Goal: Communication & Community: Answer question/provide support

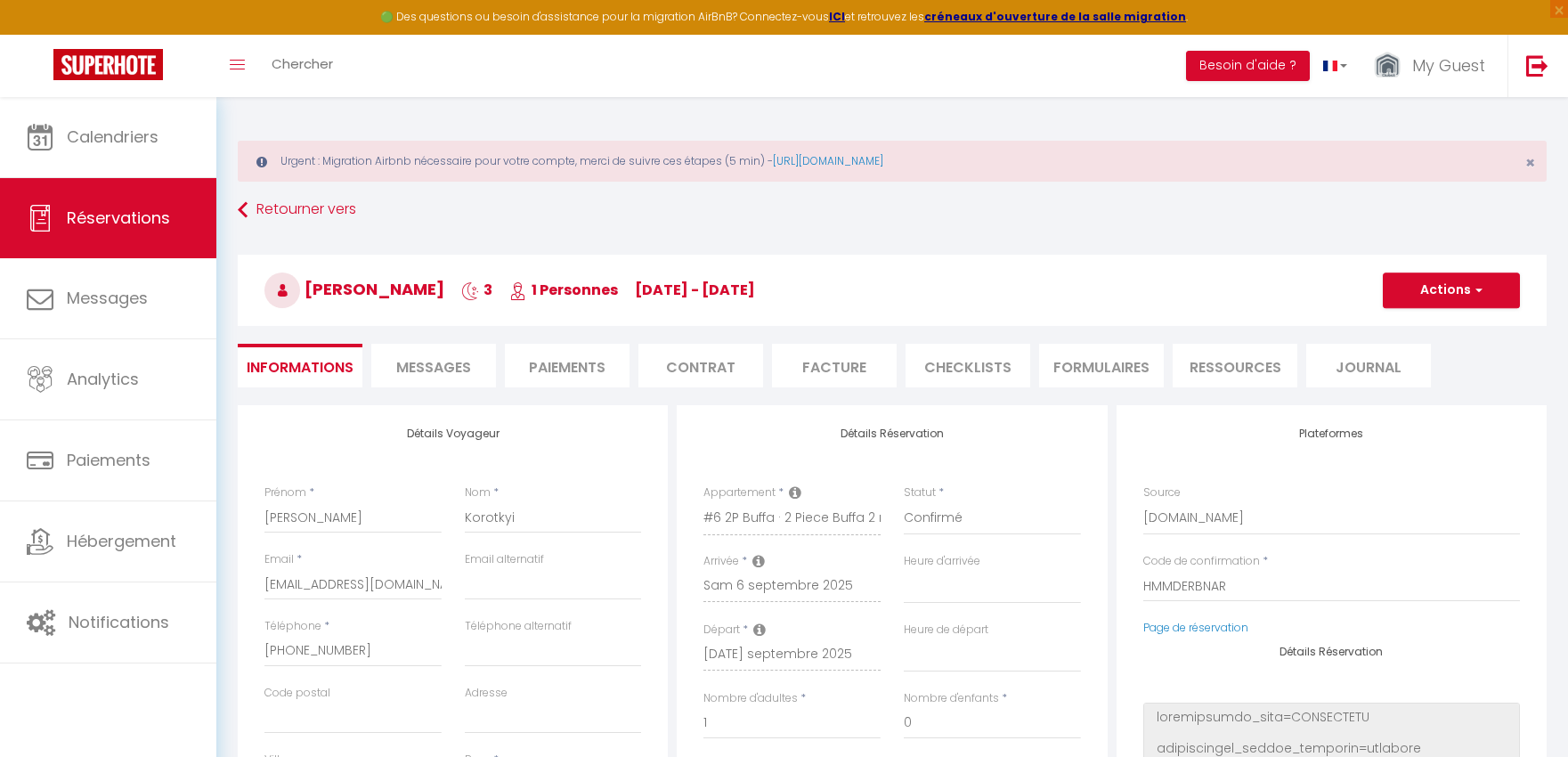
select select
select select "55862"
select select
select select "1"
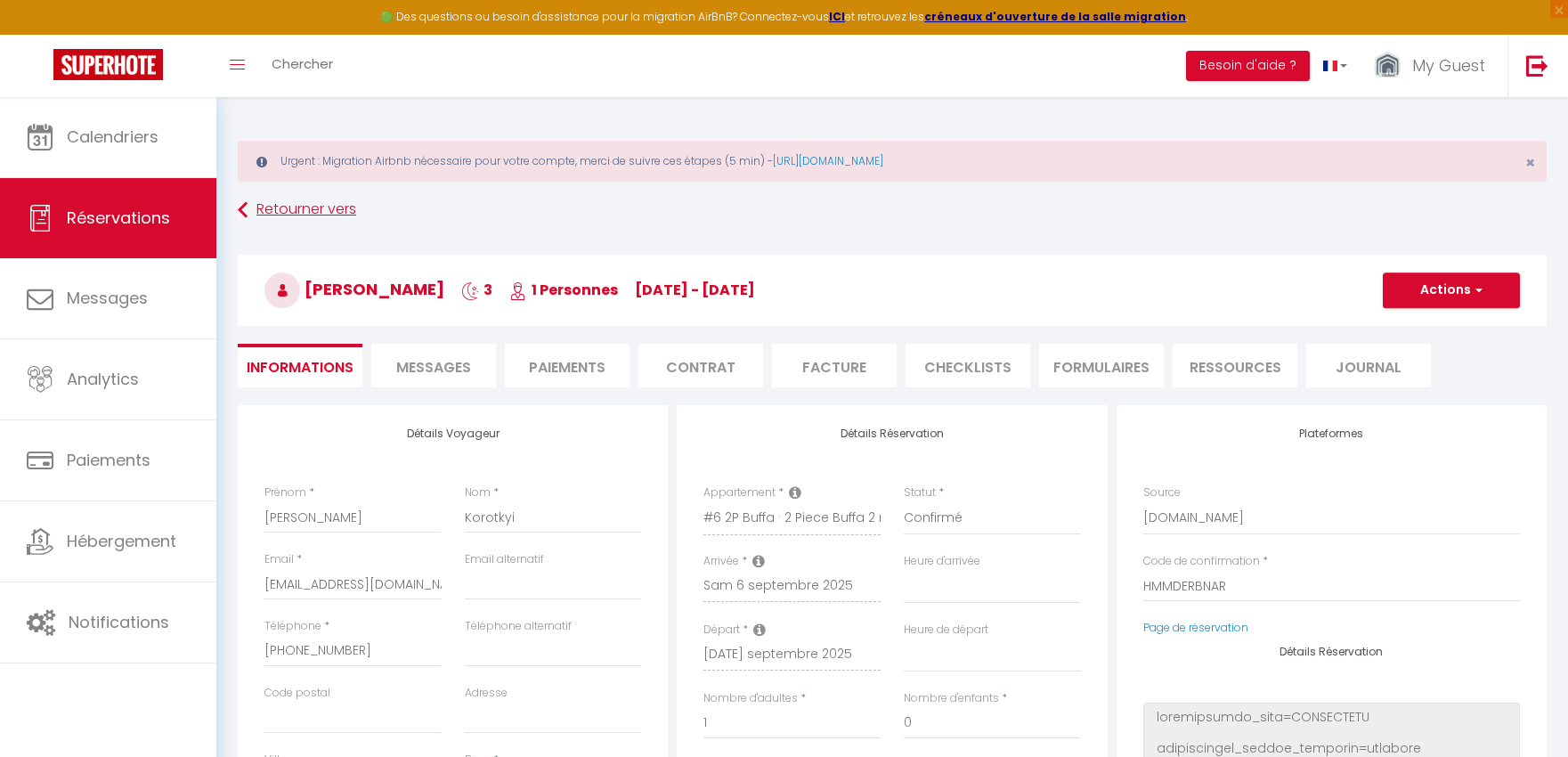
select select
checkbox input "false"
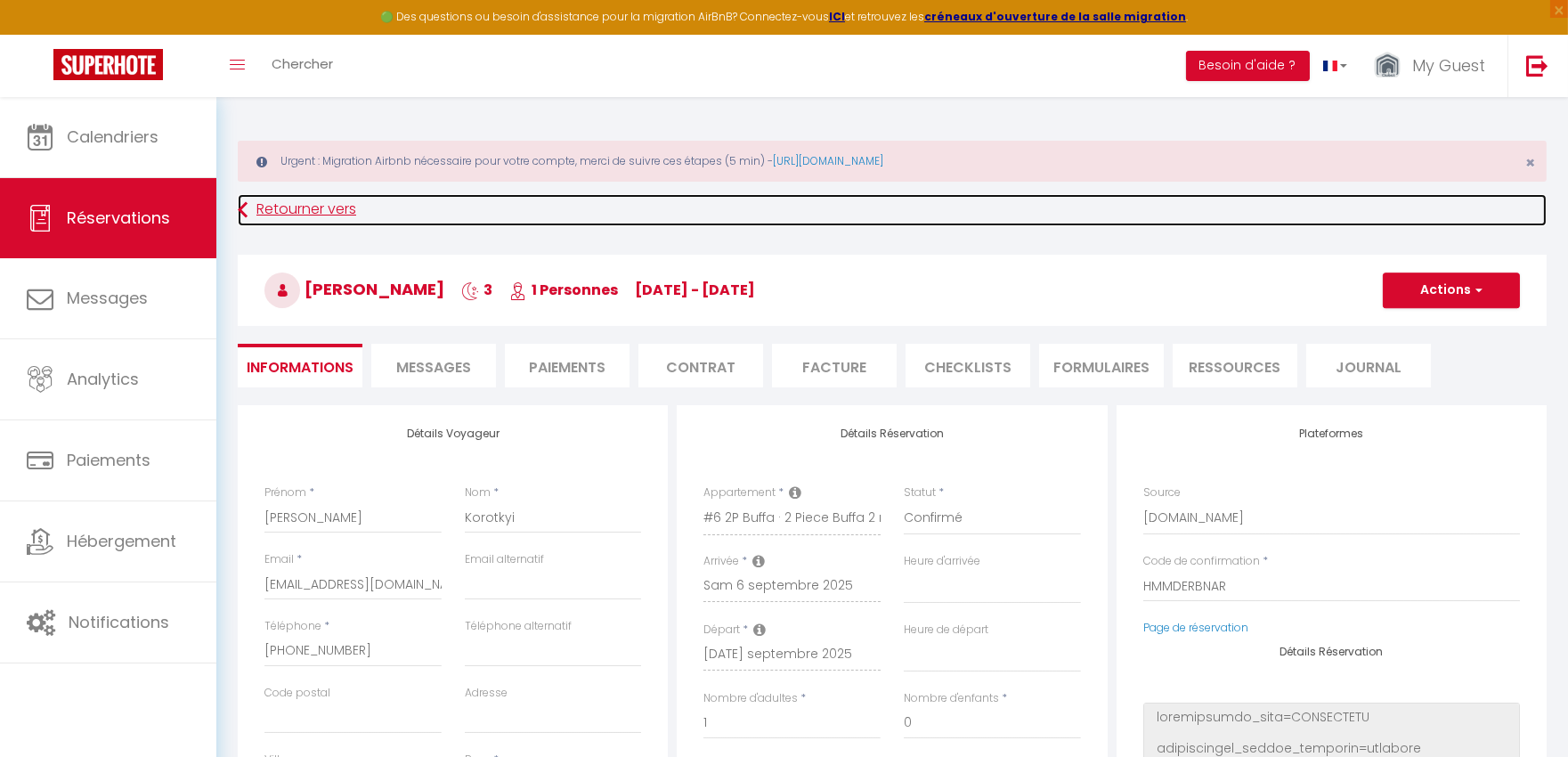
click at [306, 202] on link "Retourner vers" at bounding box center [892, 210] width 1309 height 32
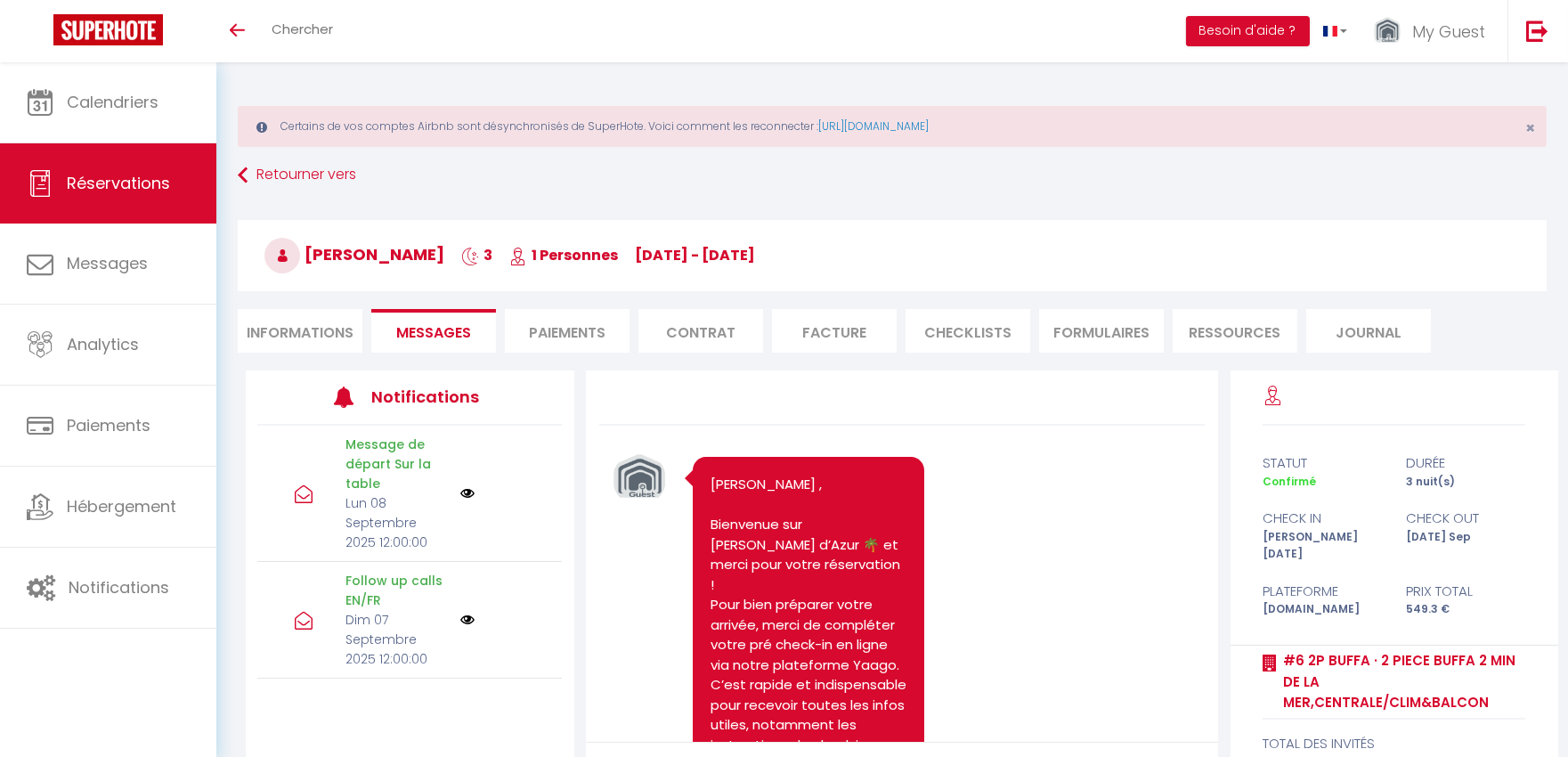
scroll to position [6098, 0]
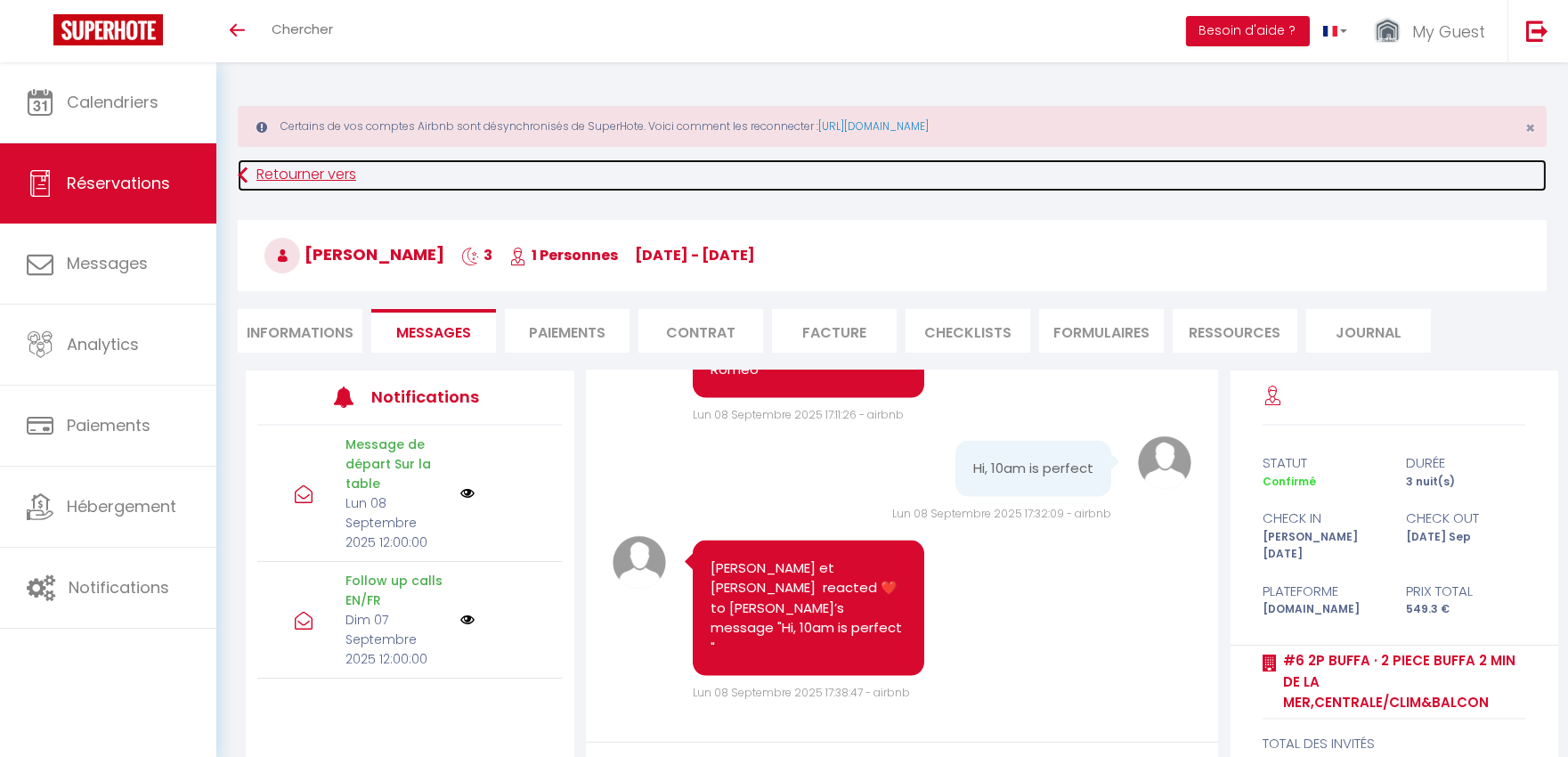
click at [290, 182] on link "Retourner vers" at bounding box center [892, 175] width 1309 height 32
select select
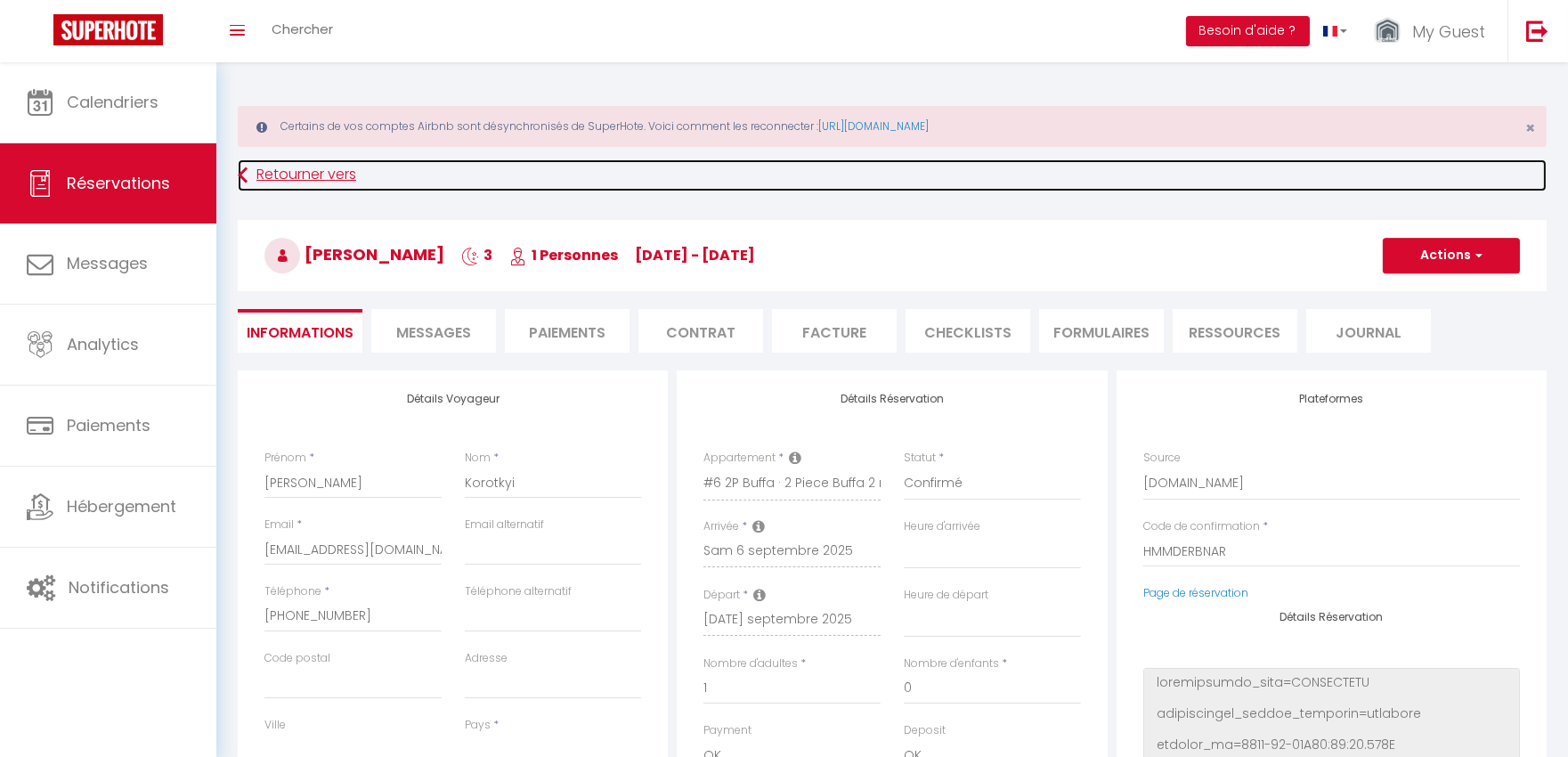
click at [326, 179] on link "Retourner vers" at bounding box center [892, 175] width 1309 height 32
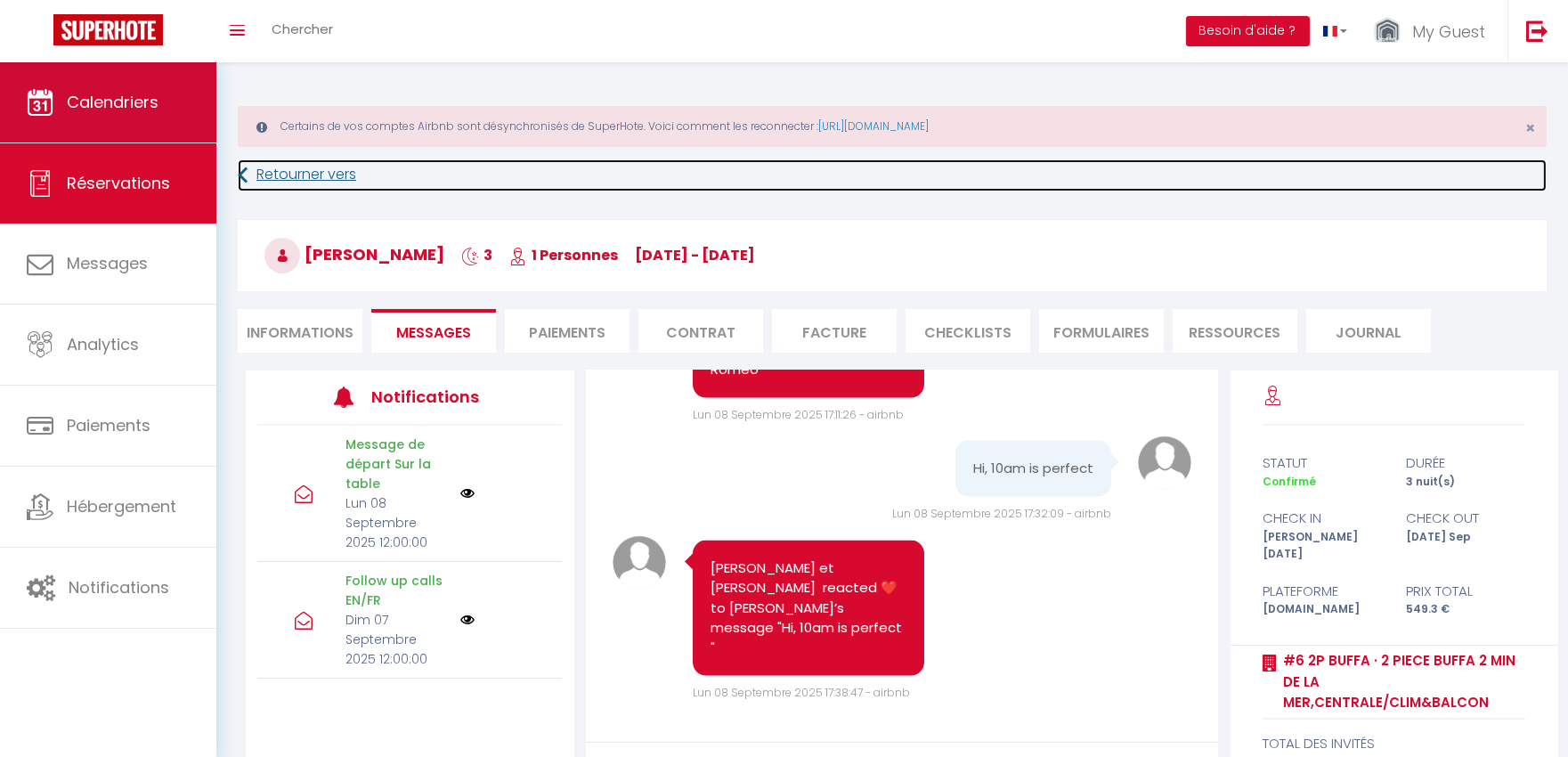
click at [124, 119] on link "Calendriers" at bounding box center [108, 103] width 216 height 81
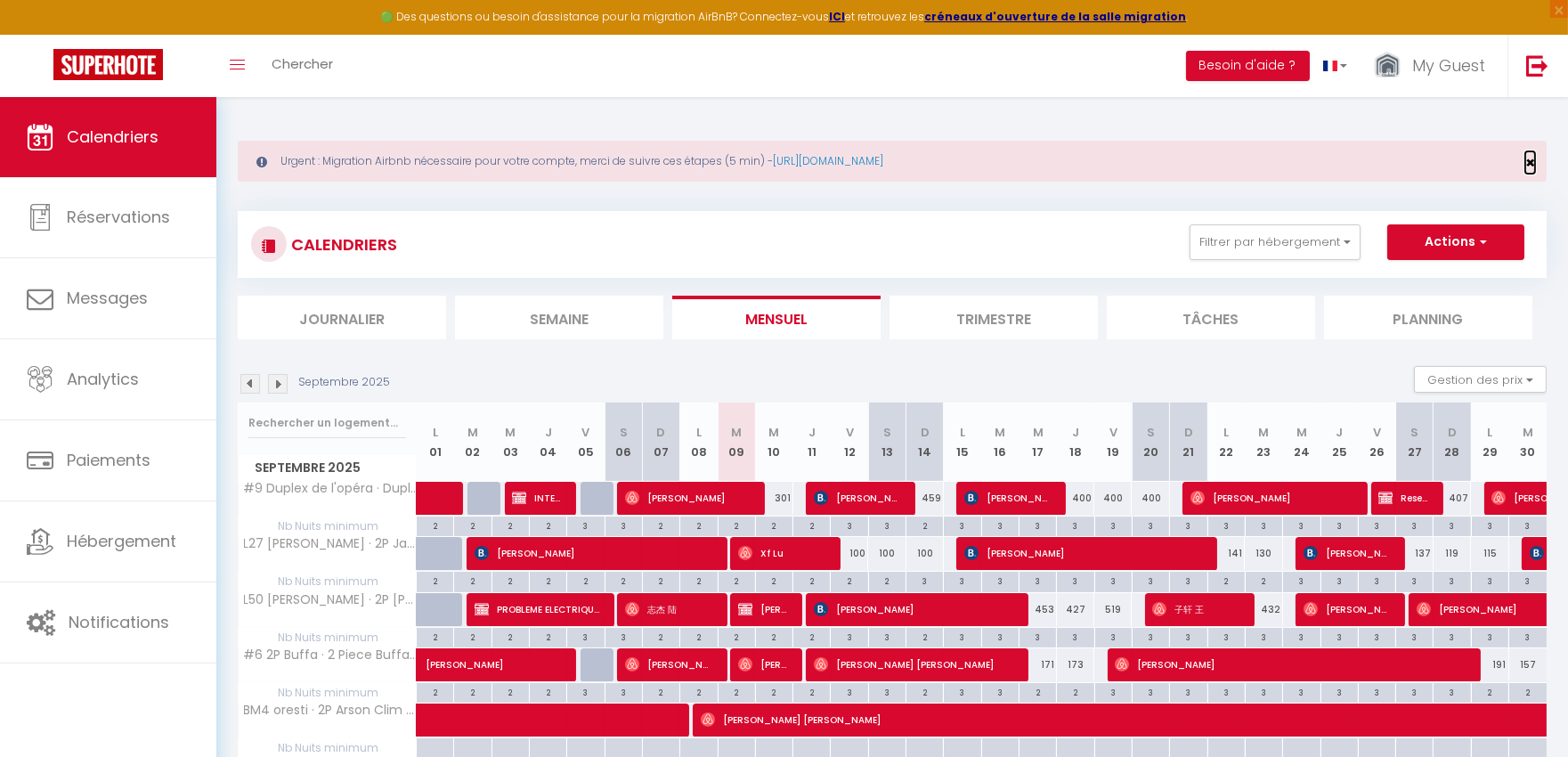
click at [1528, 156] on span "×" at bounding box center [1530, 162] width 10 height 22
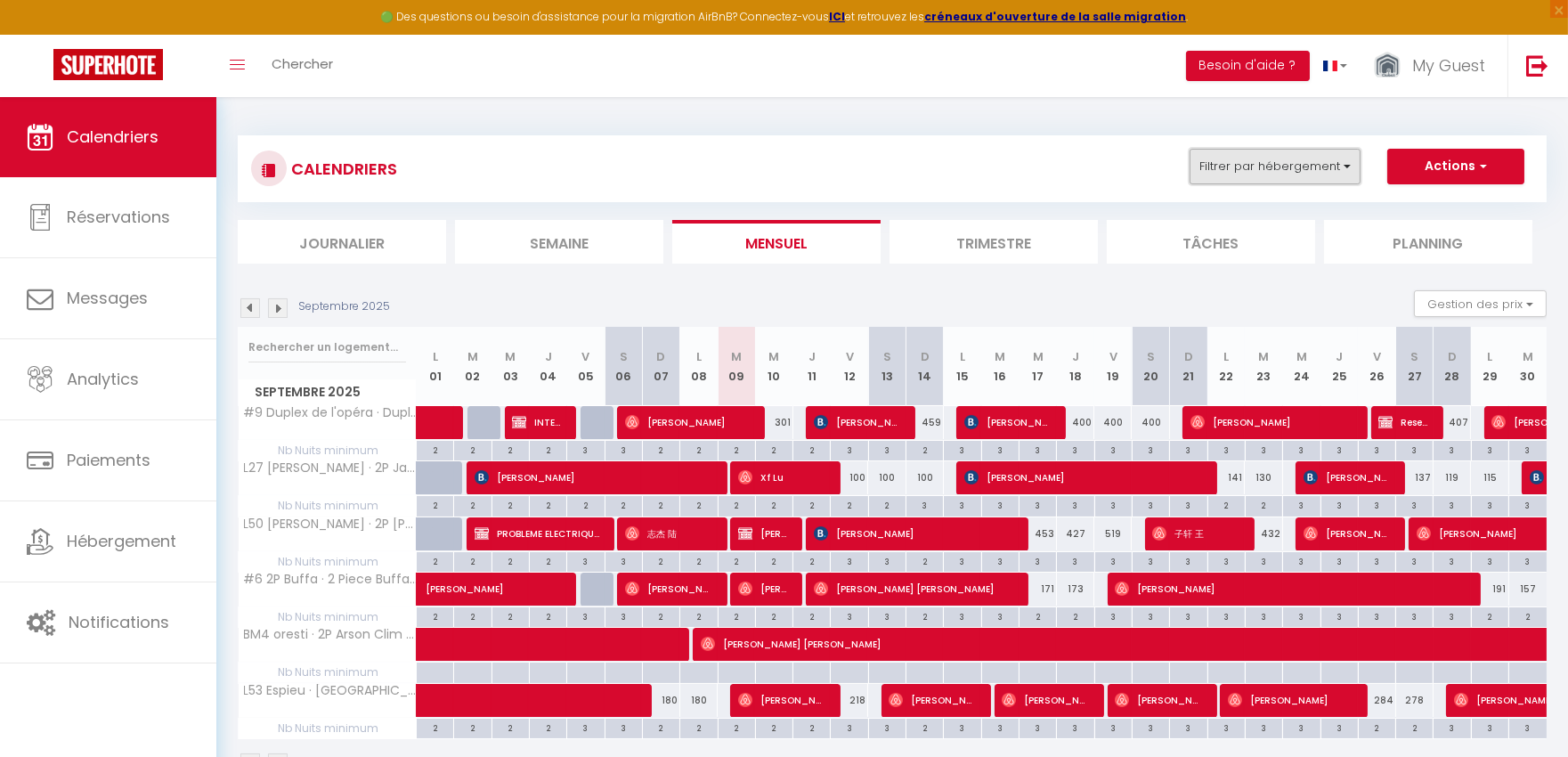
click at [1296, 166] on button "Filtrer par hébergement" at bounding box center [1275, 166] width 171 height 36
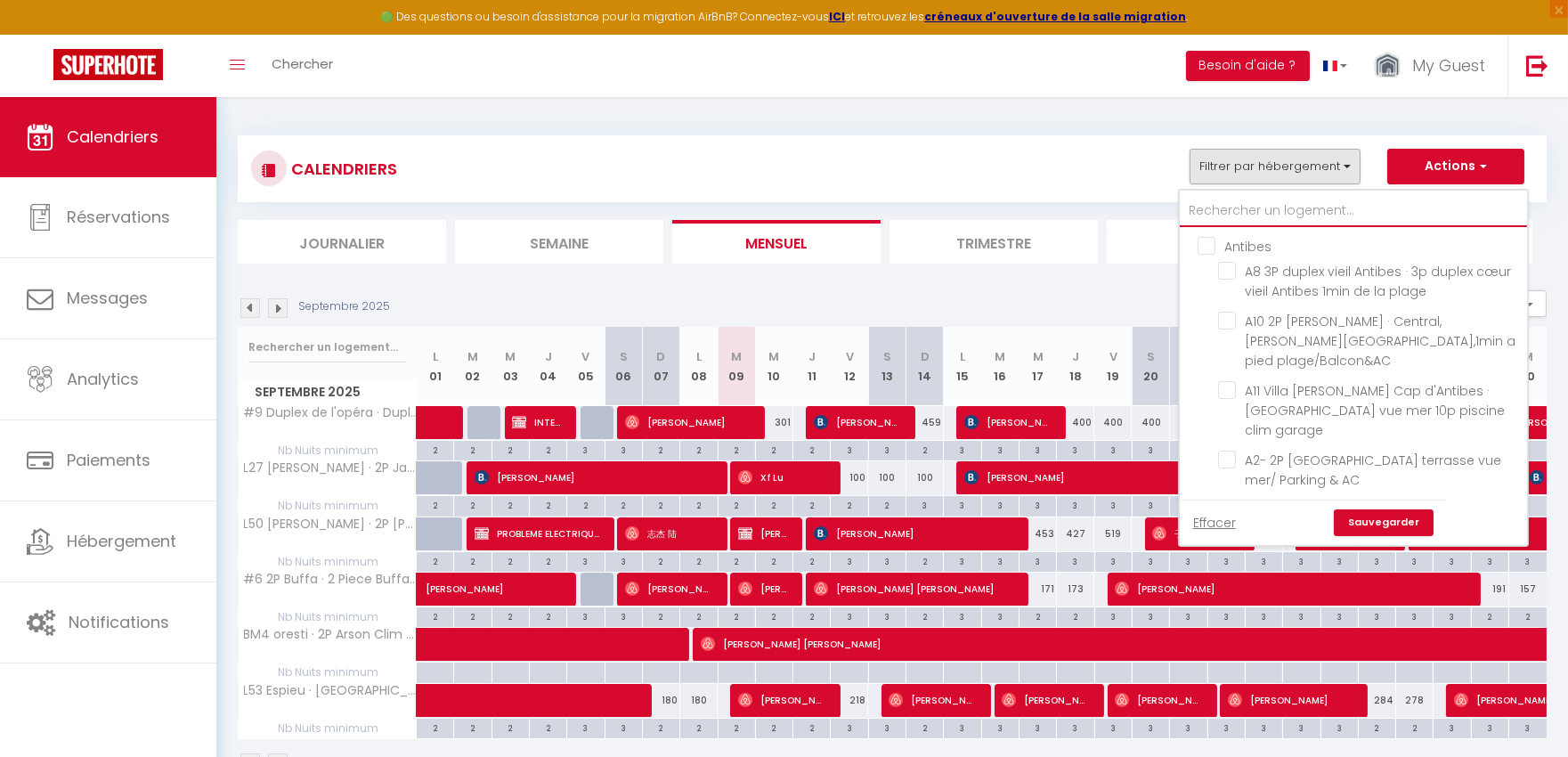
click at [1217, 208] on input "text" at bounding box center [1353, 211] width 347 height 32
type input "l"
checkbox input "false"
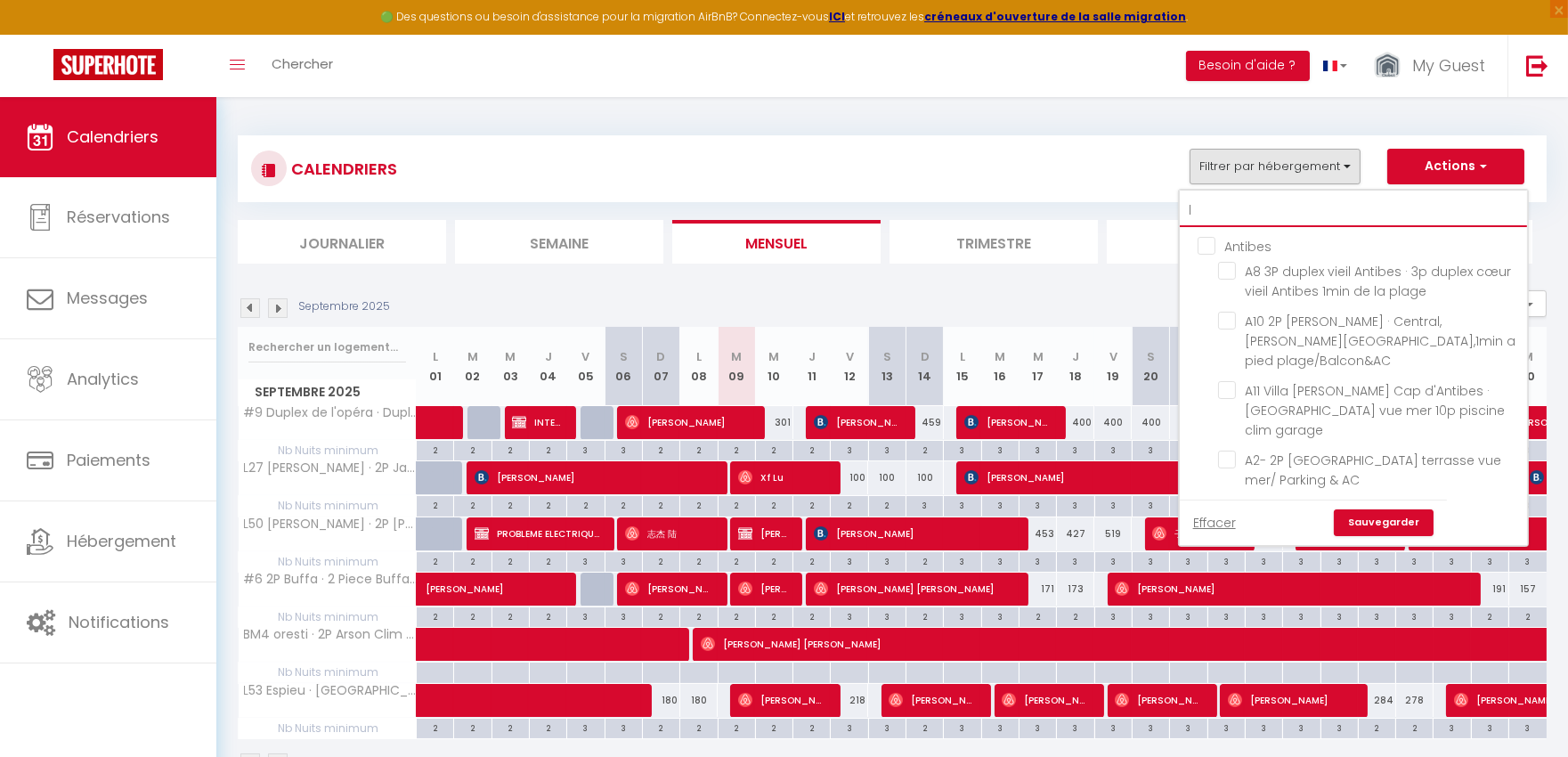
checkbox input "false"
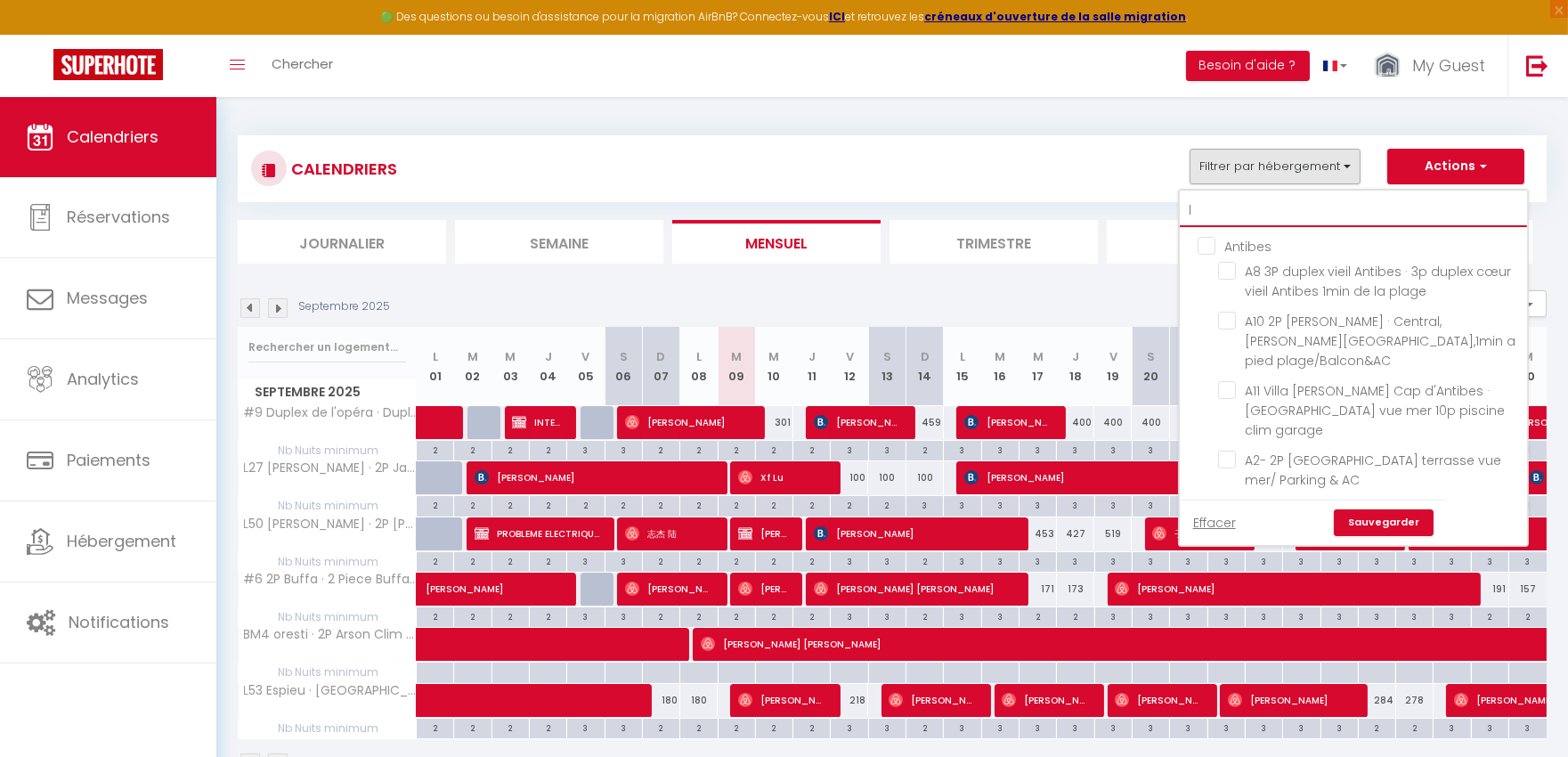
checkbox input "false"
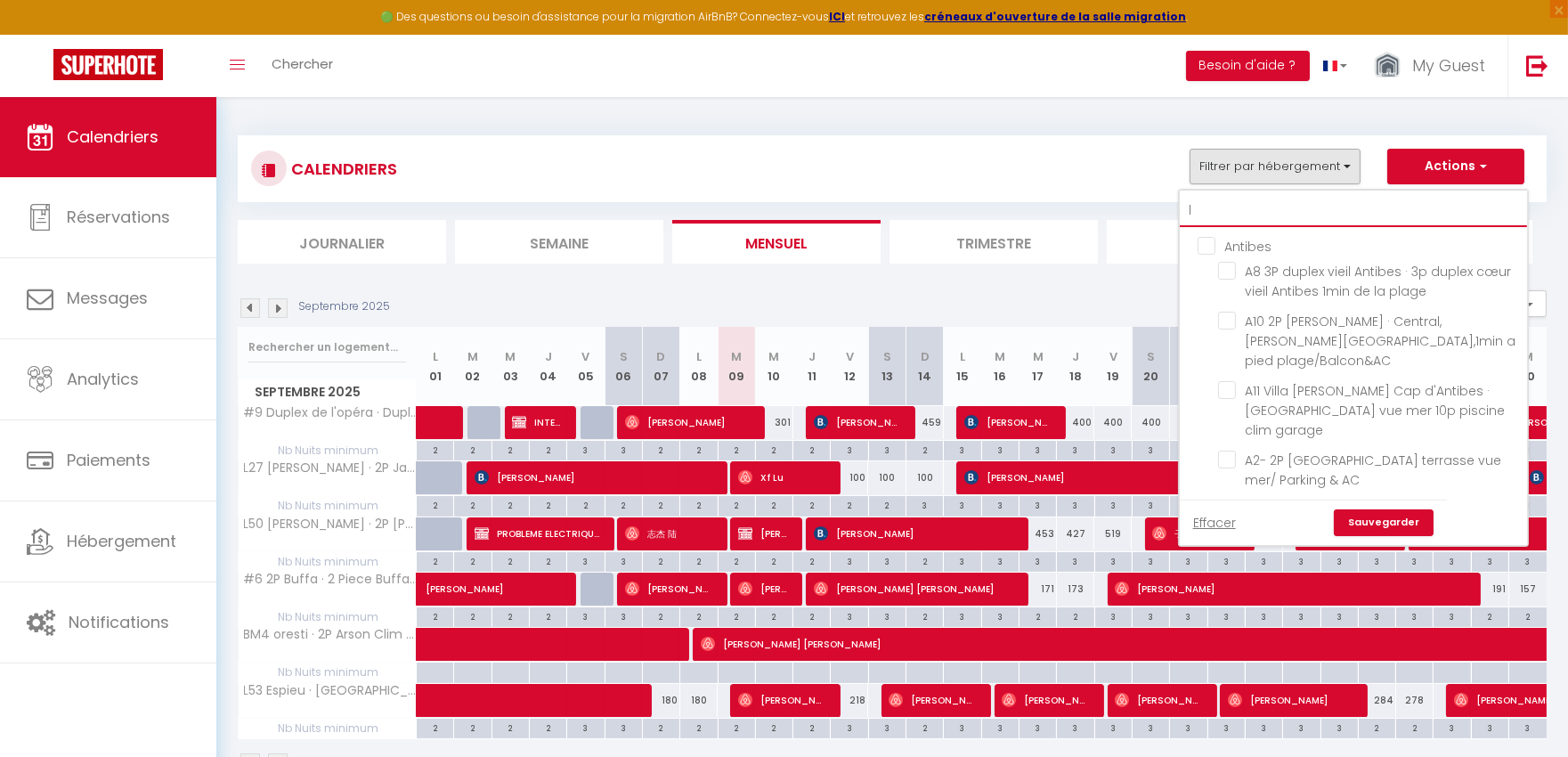
checkbox input "false"
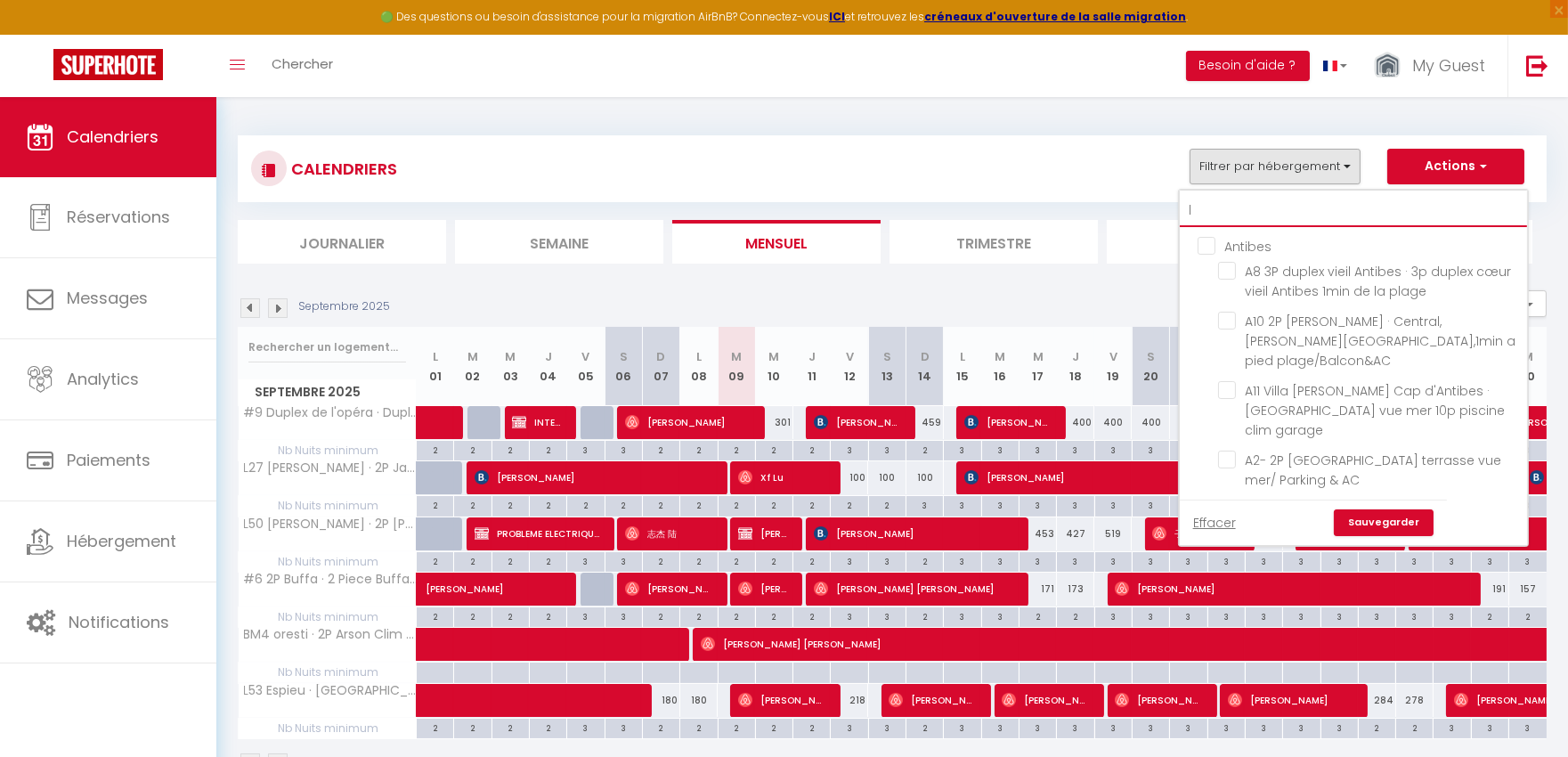
checkbox input "false"
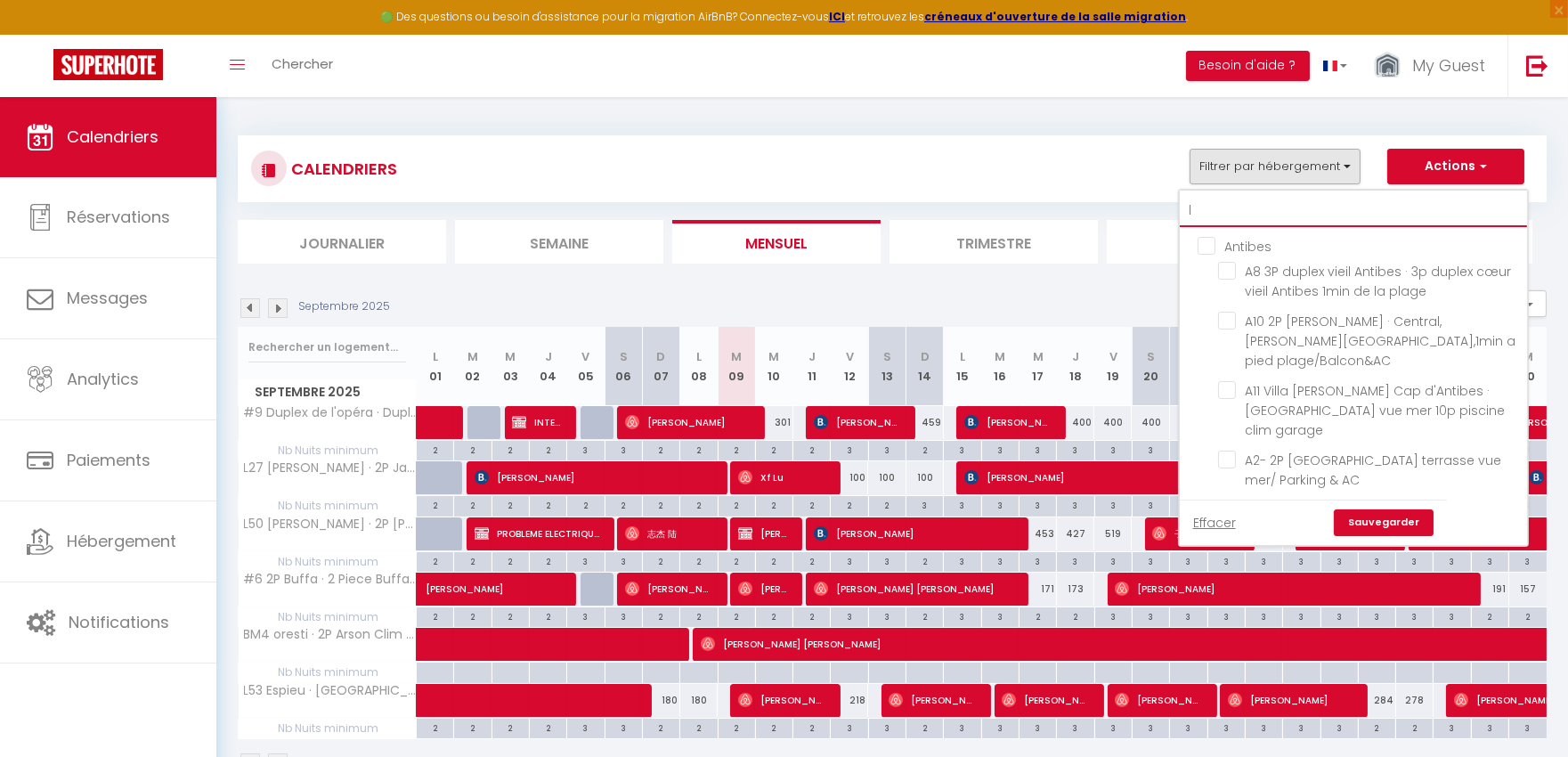
checkbox input "false"
checkbox input "true"
checkbox input "false"
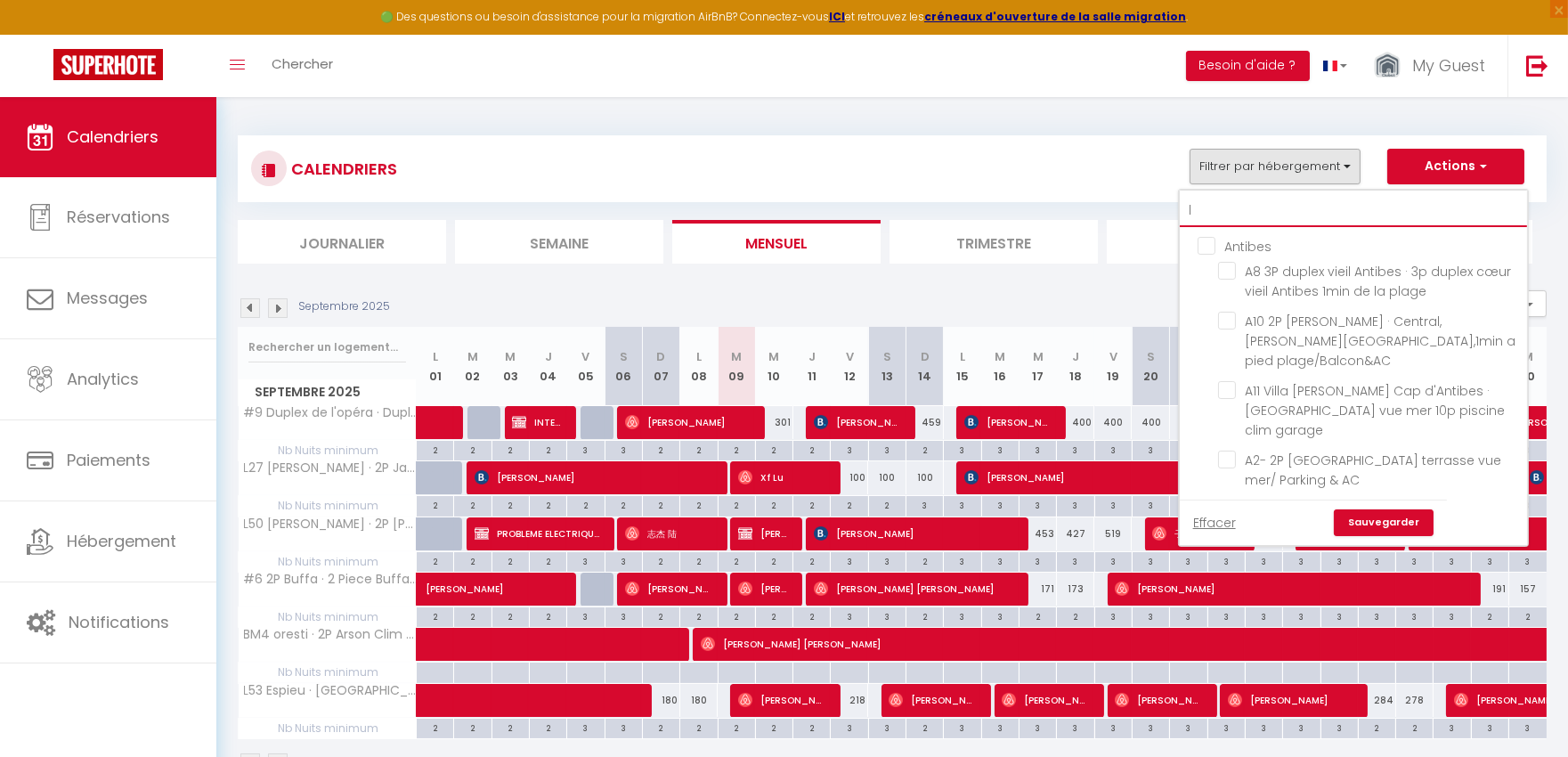
checkbox input "false"
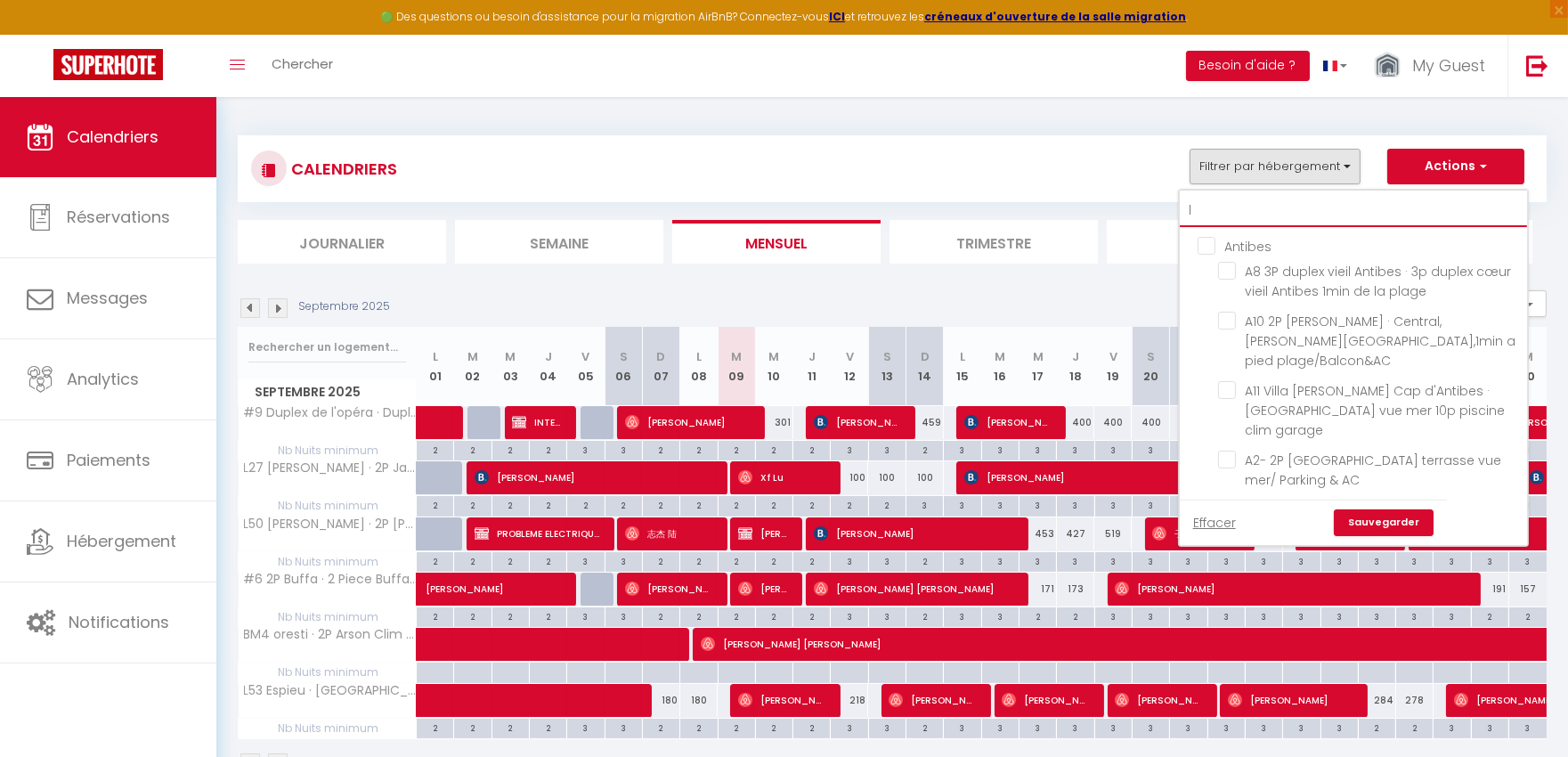
checkbox input "false"
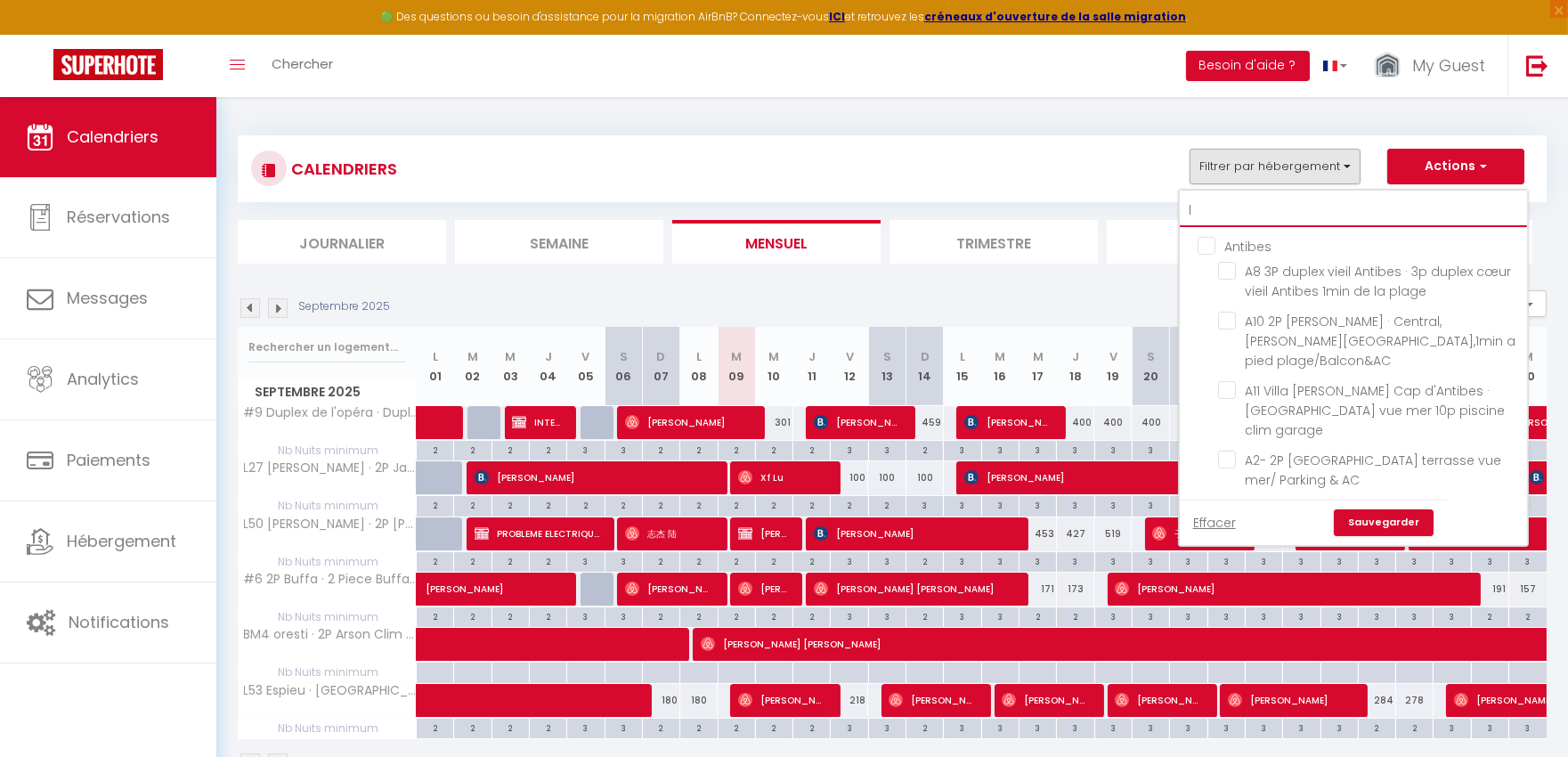
checkbox input "false"
checkbox input "true"
checkbox input "false"
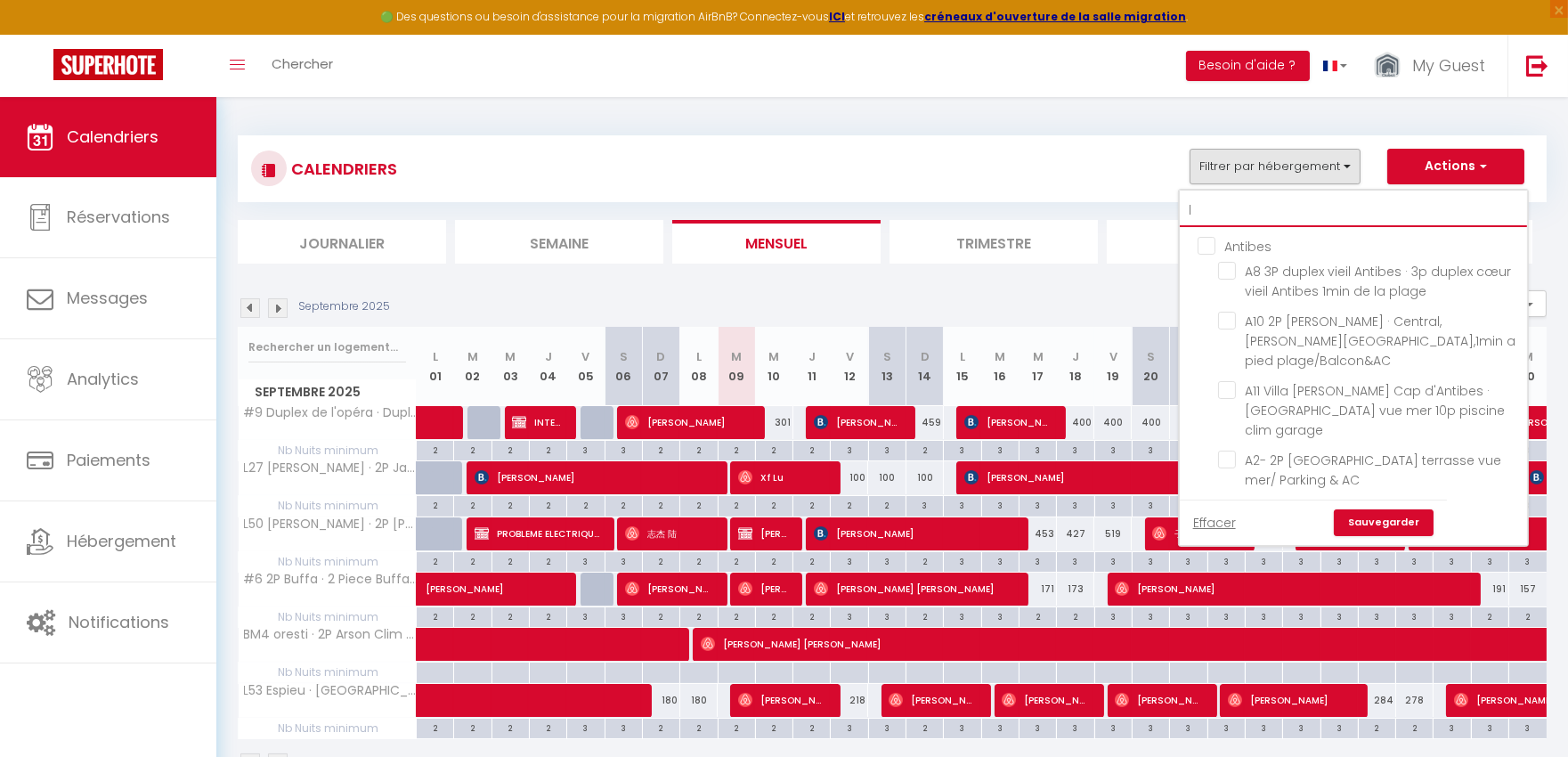
checkbox input "false"
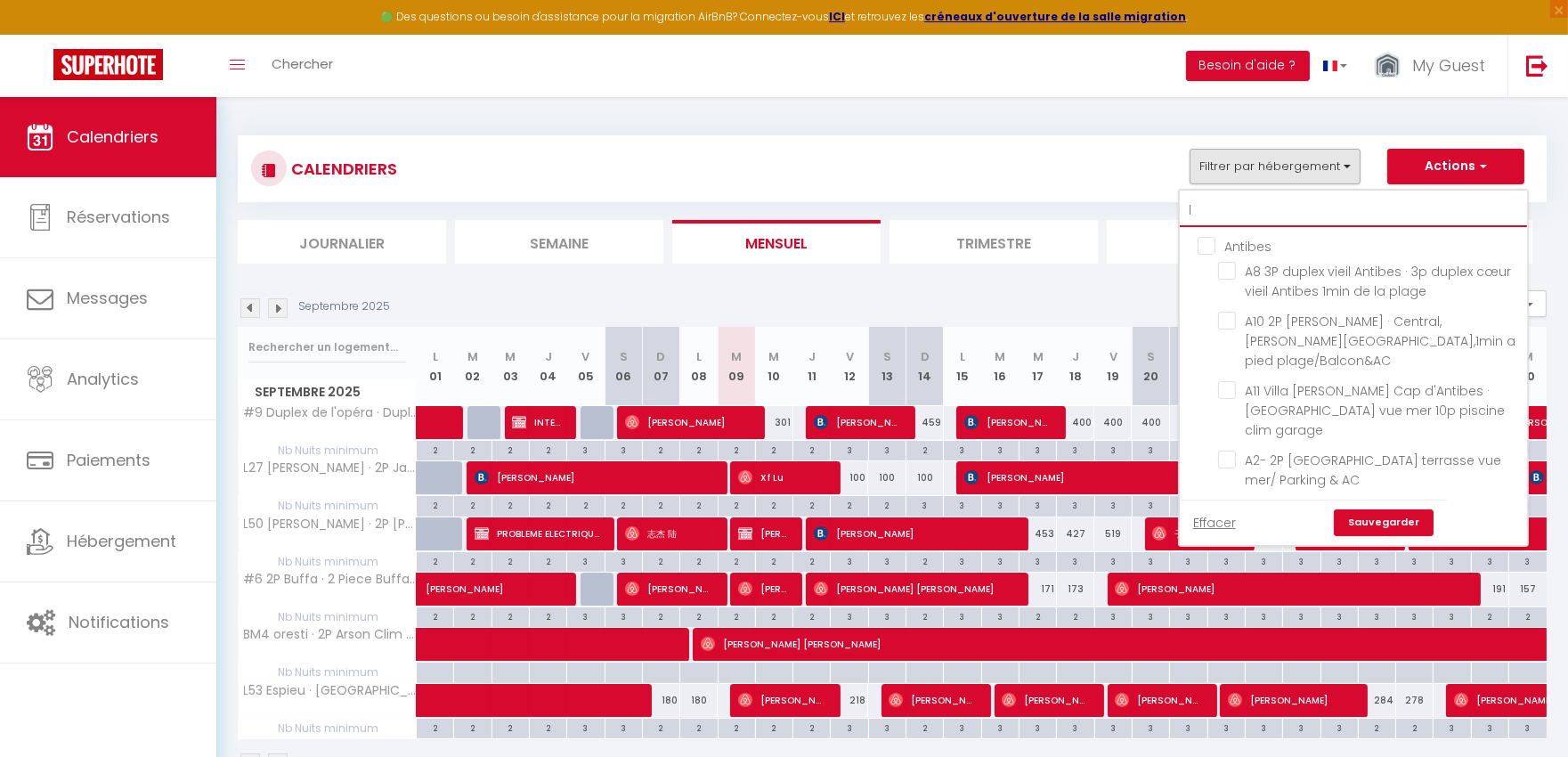
checkbox input "false"
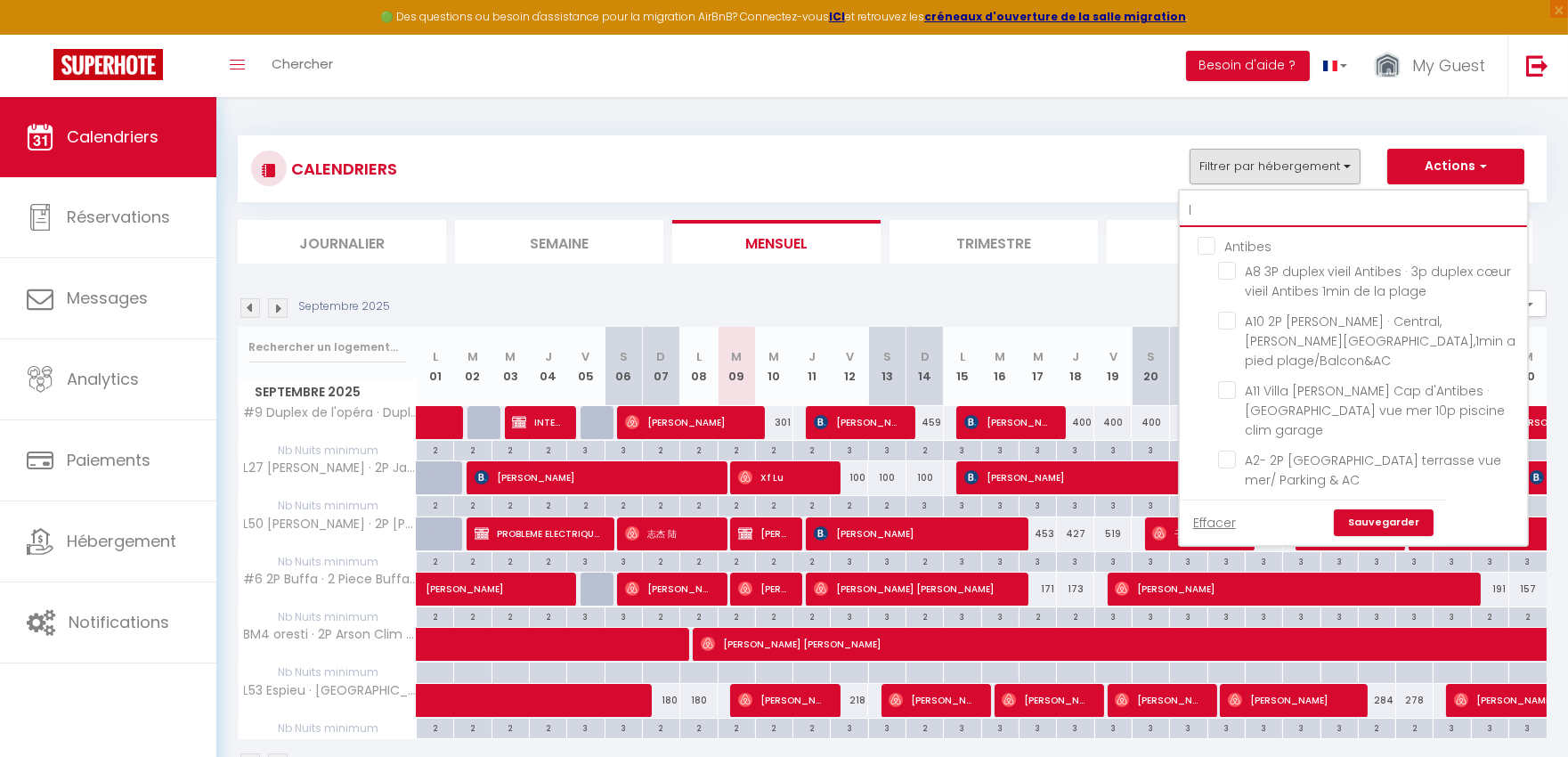
checkbox input "false"
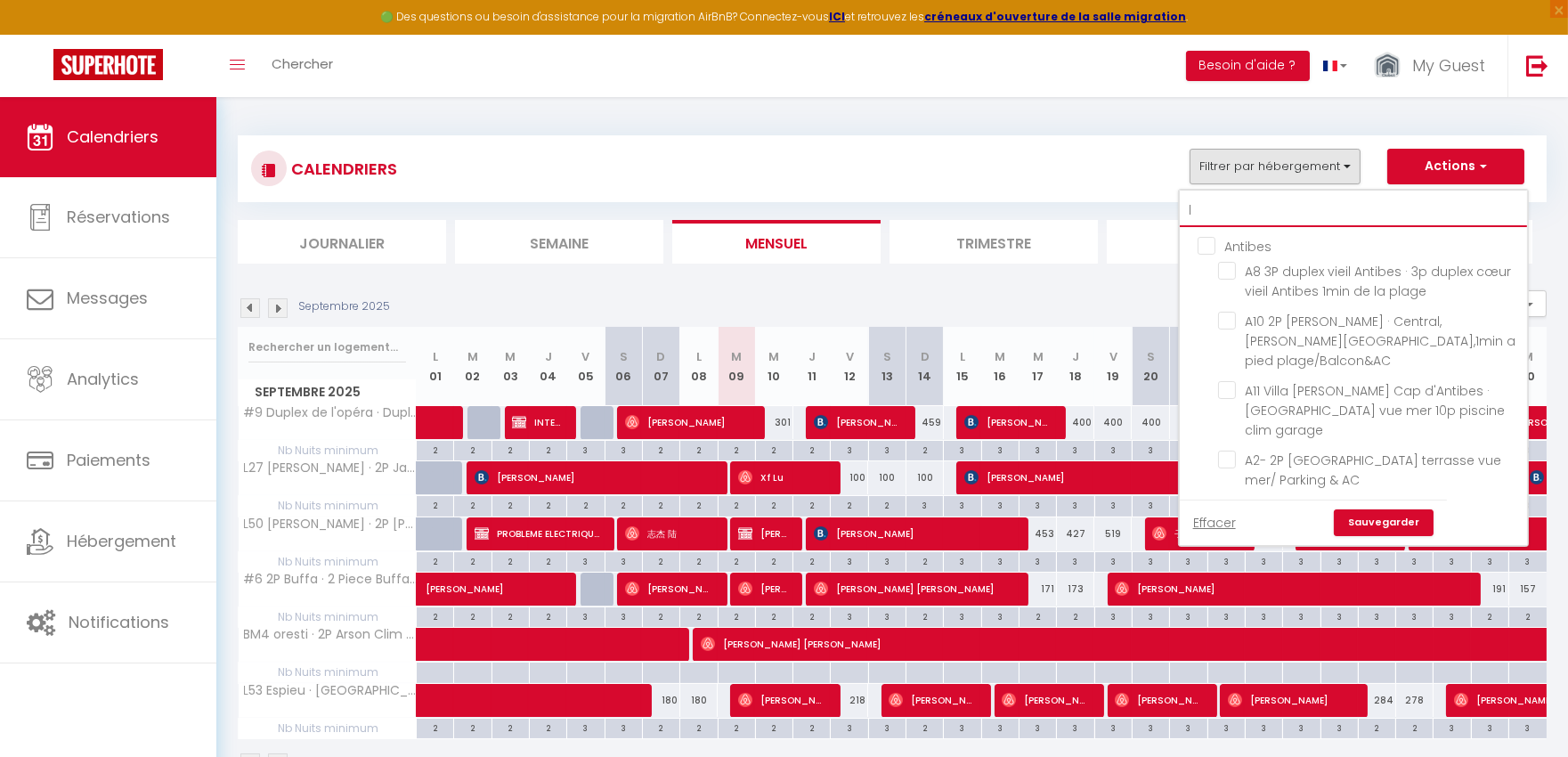
checkbox input "false"
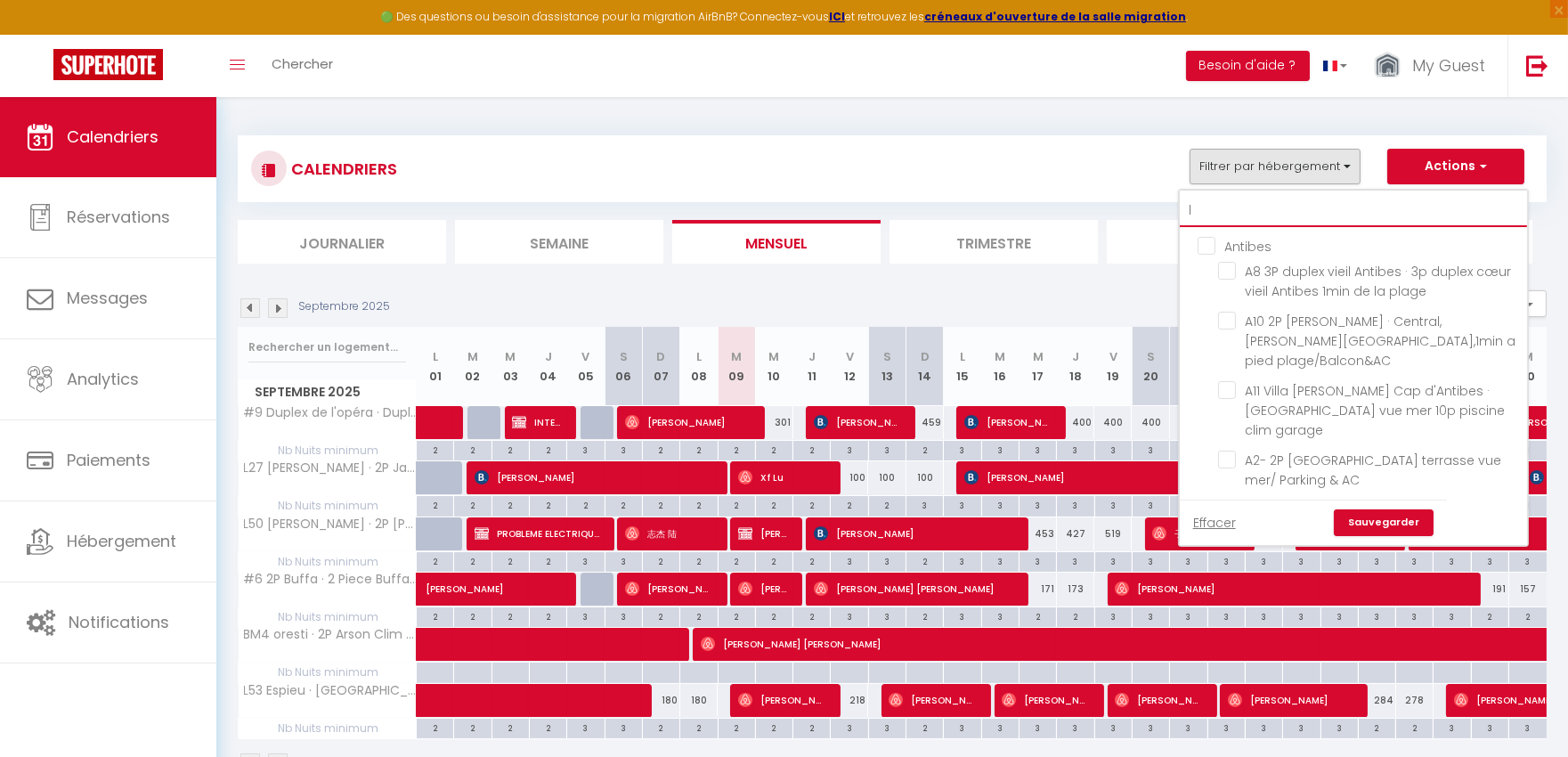
checkbox input "false"
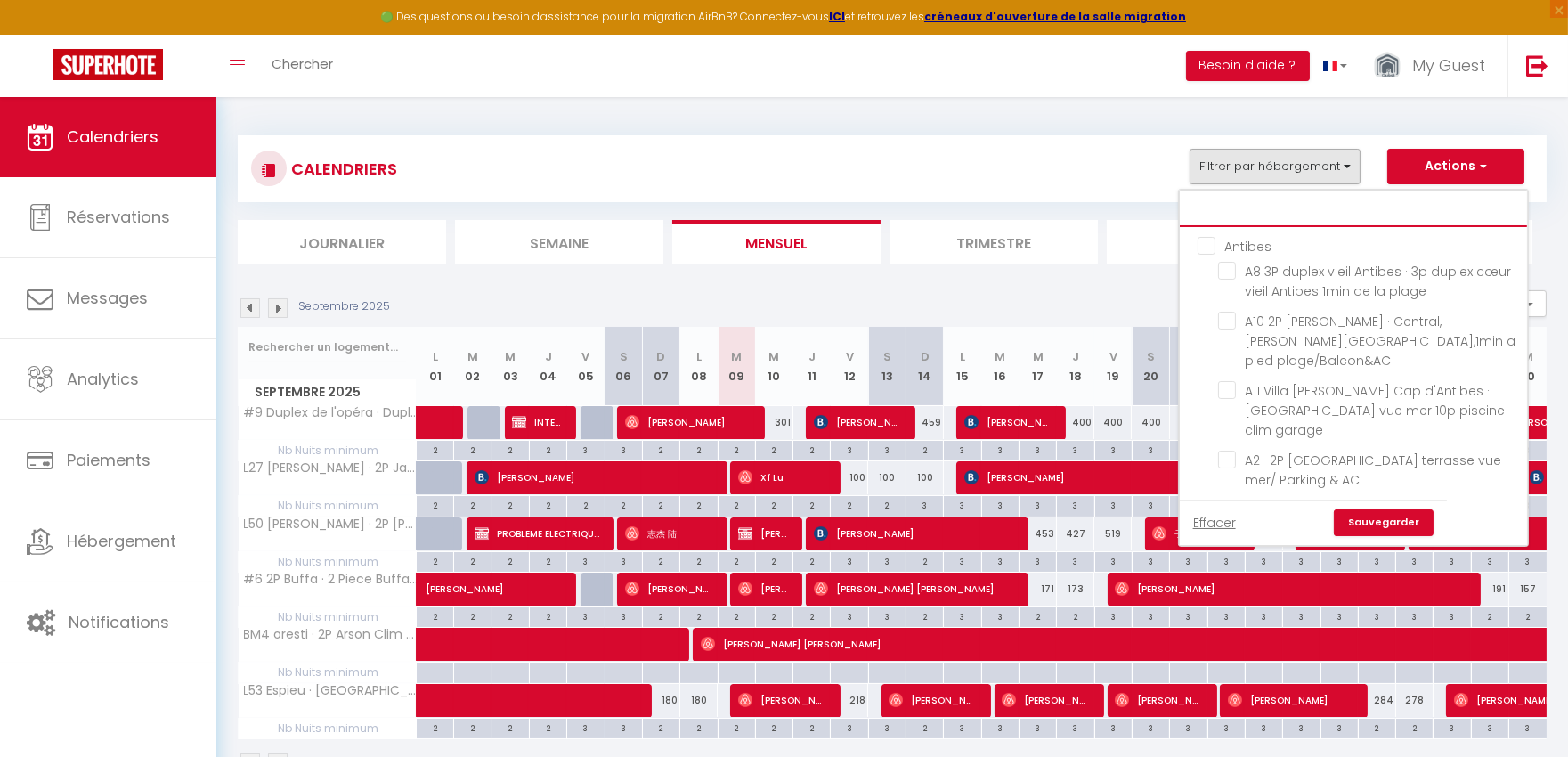
checkbox input "false"
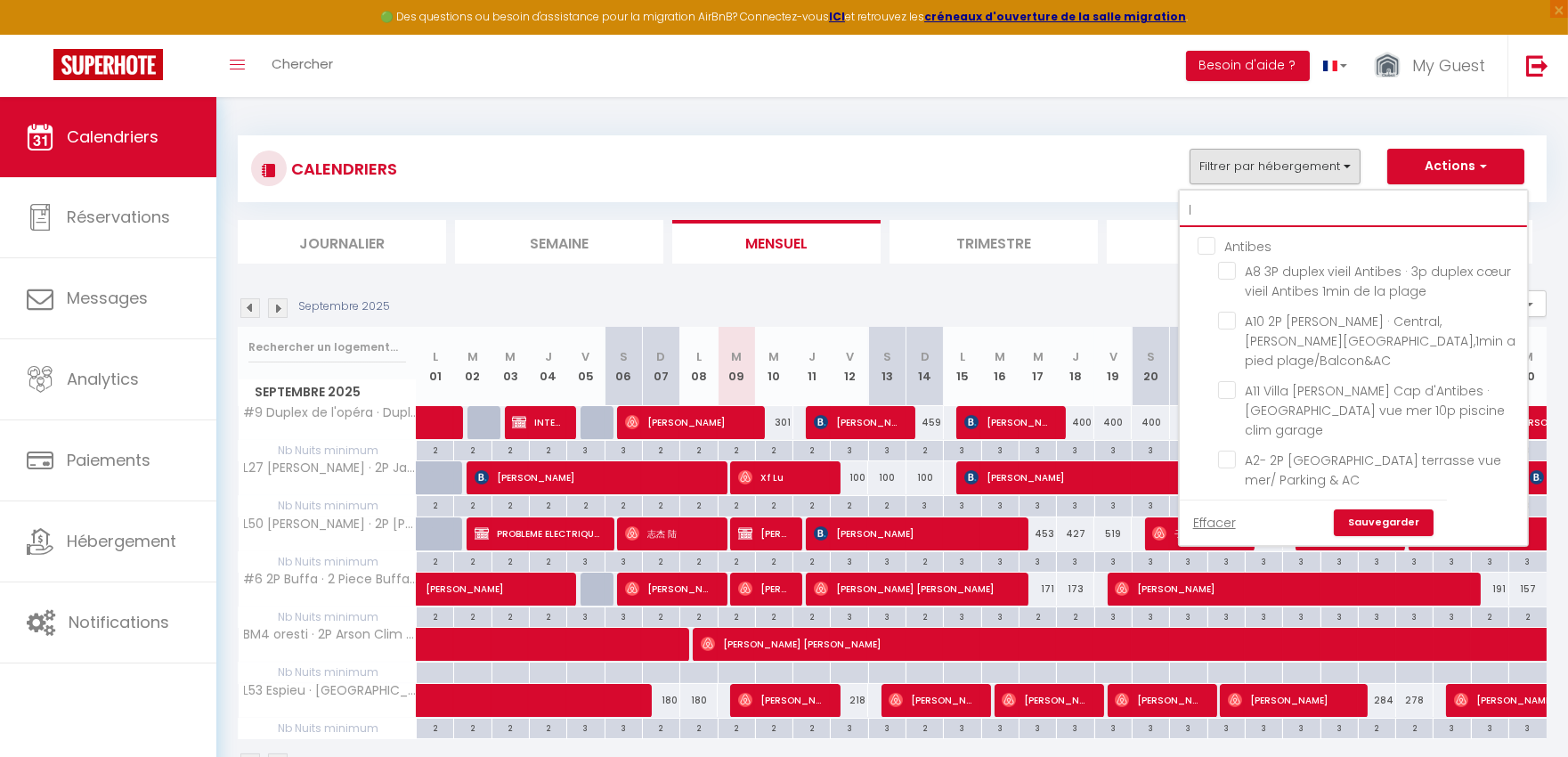
checkbox input "false"
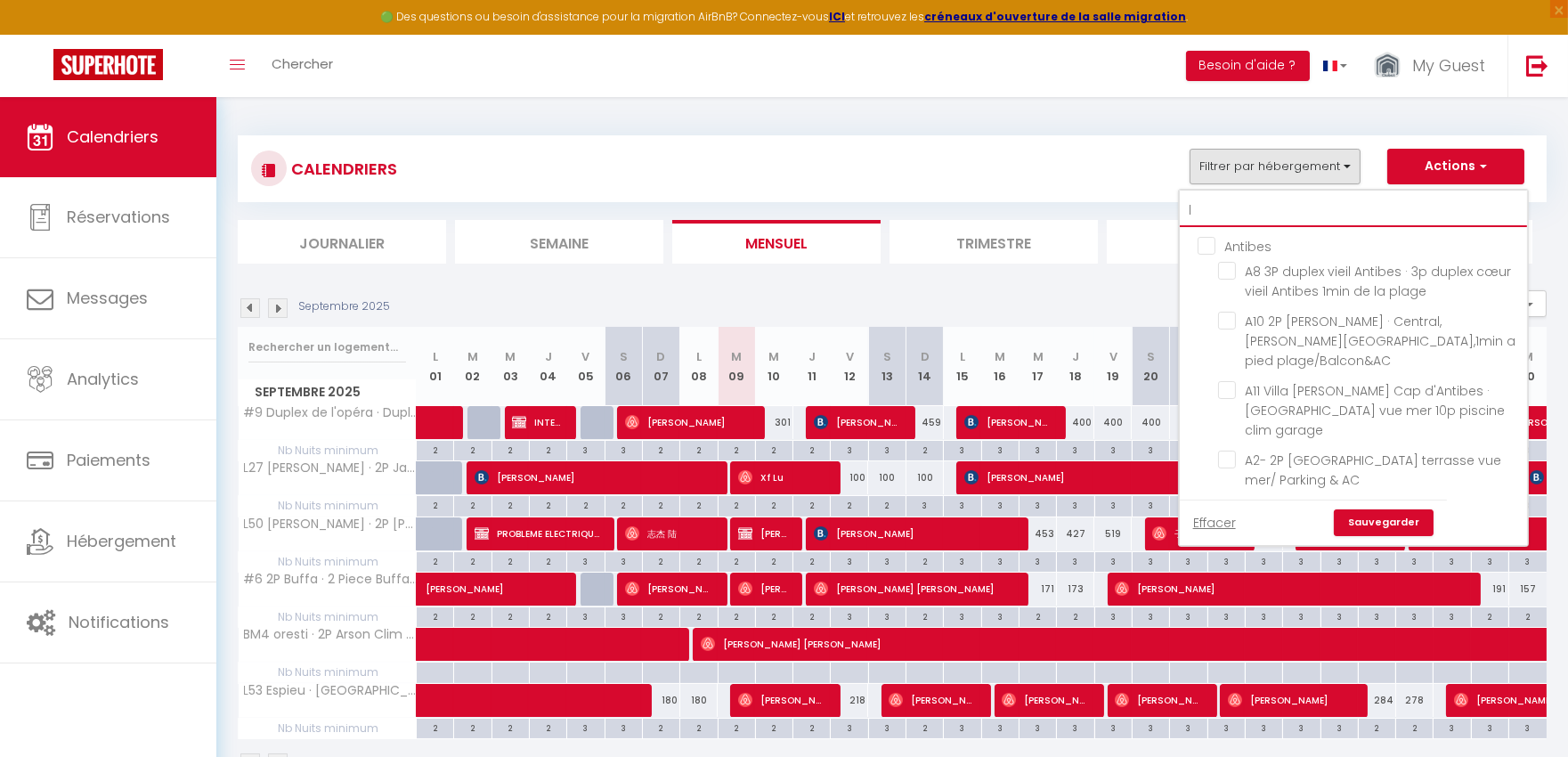
checkbox input "false"
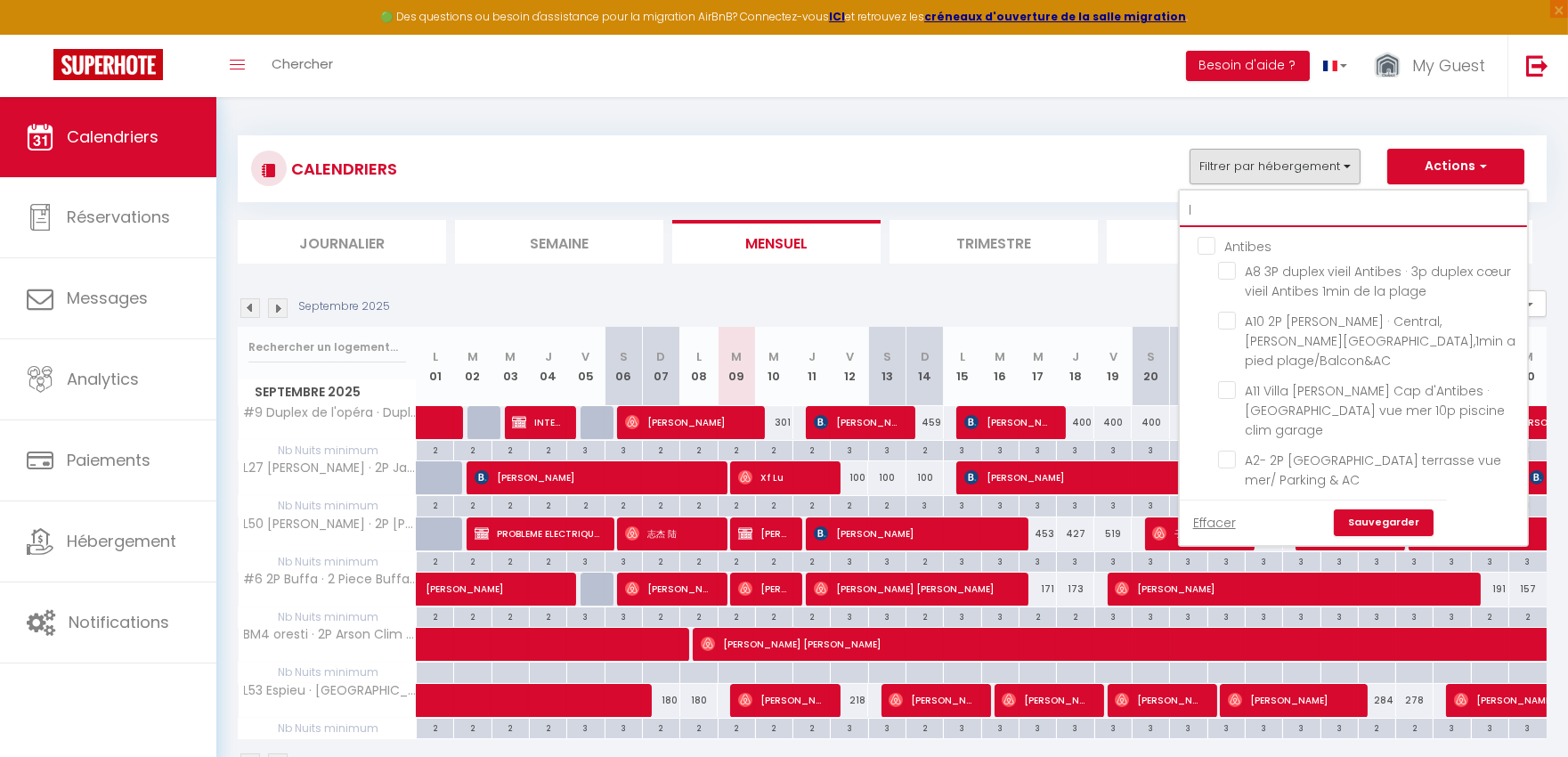
checkbox input "false"
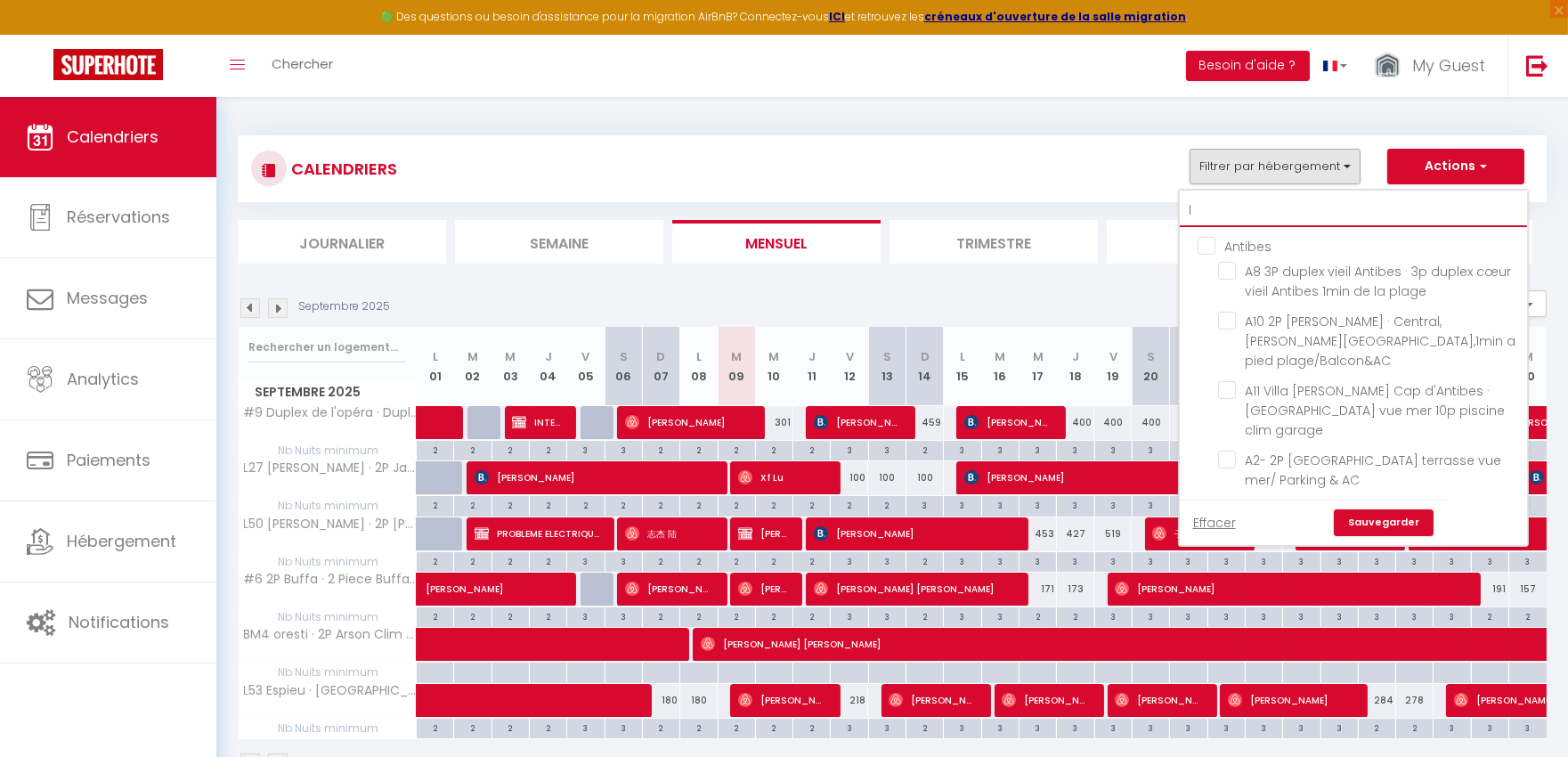
checkbox input "false"
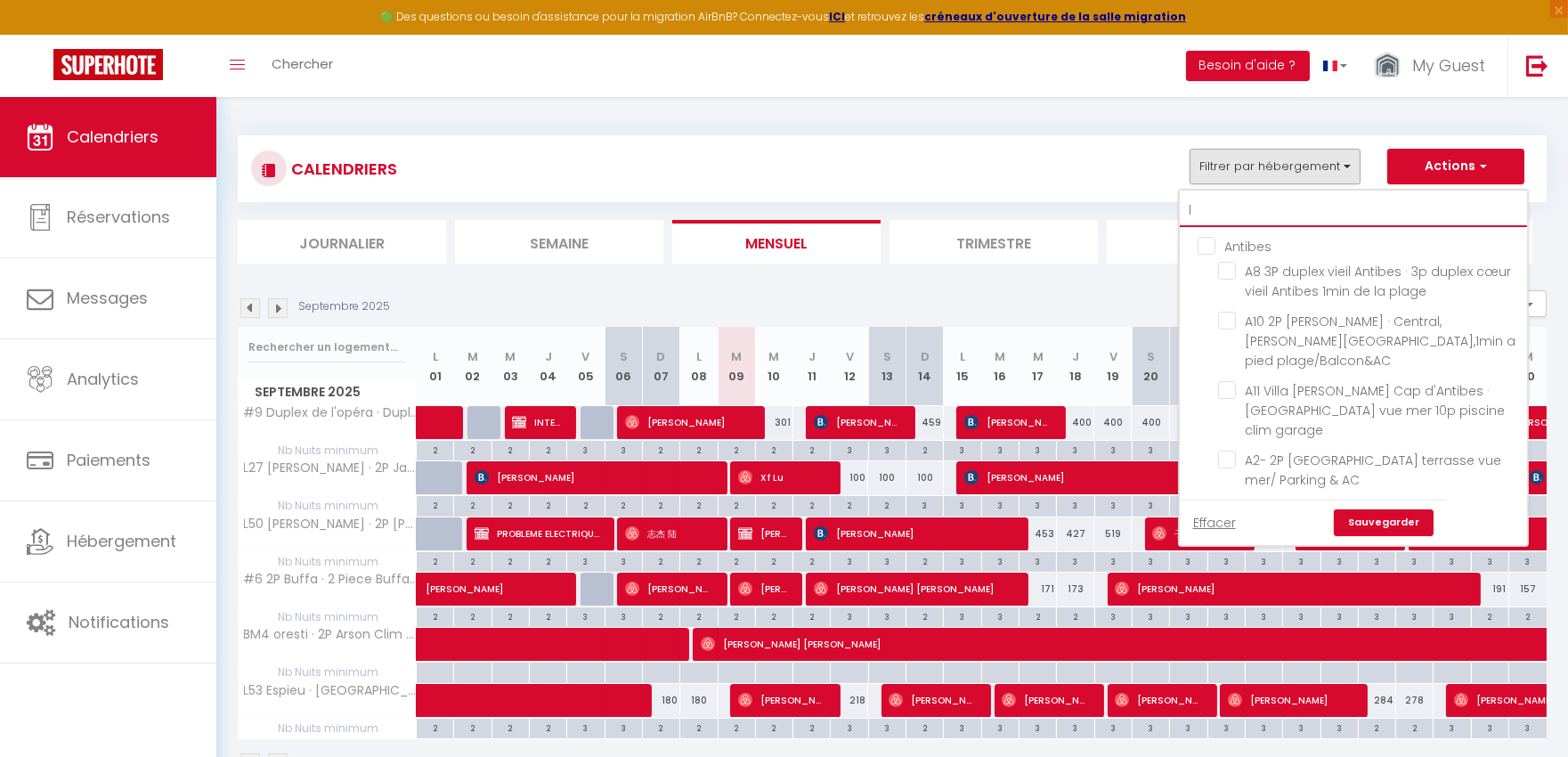
checkbox input "false"
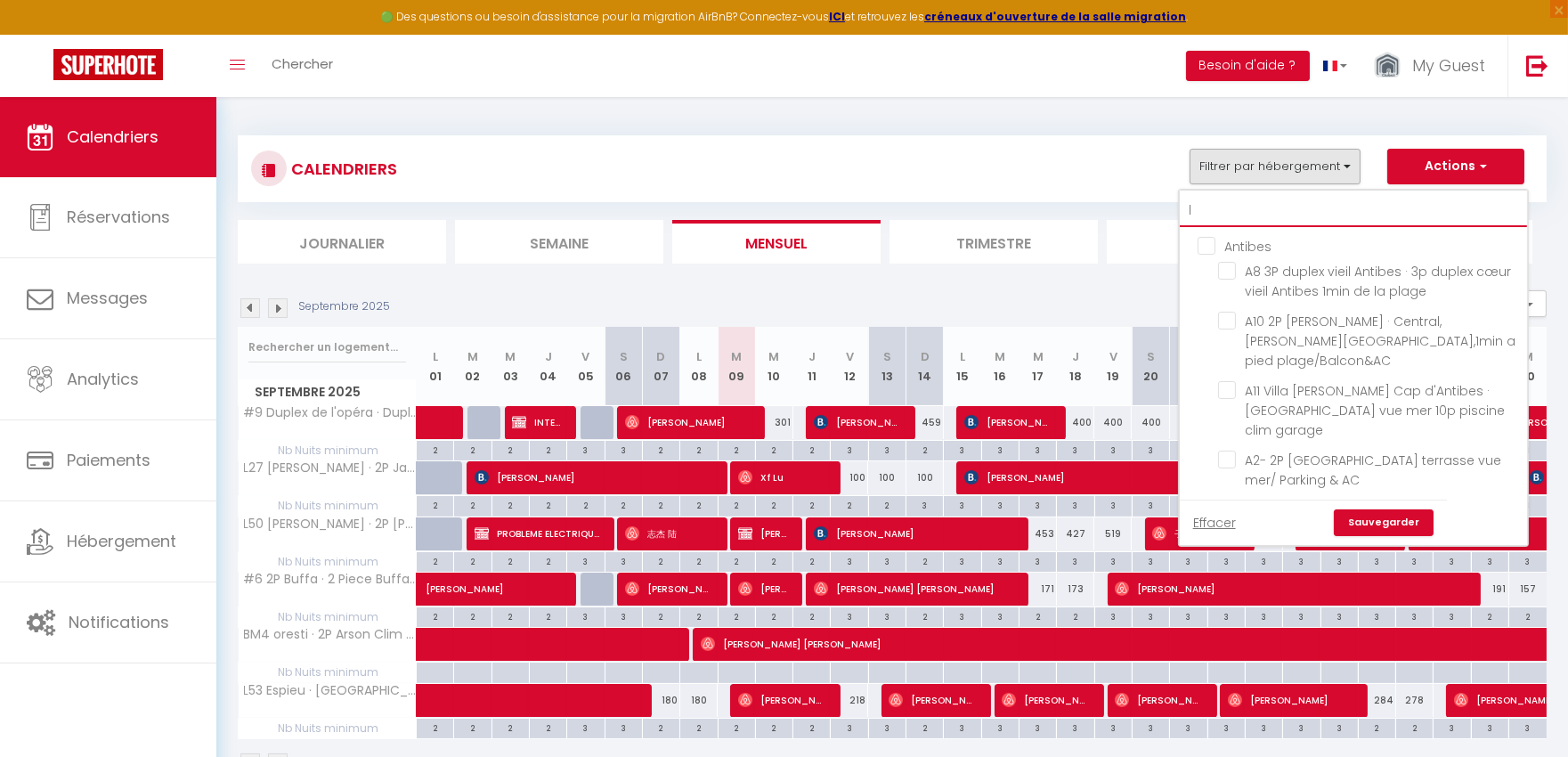
checkbox input "false"
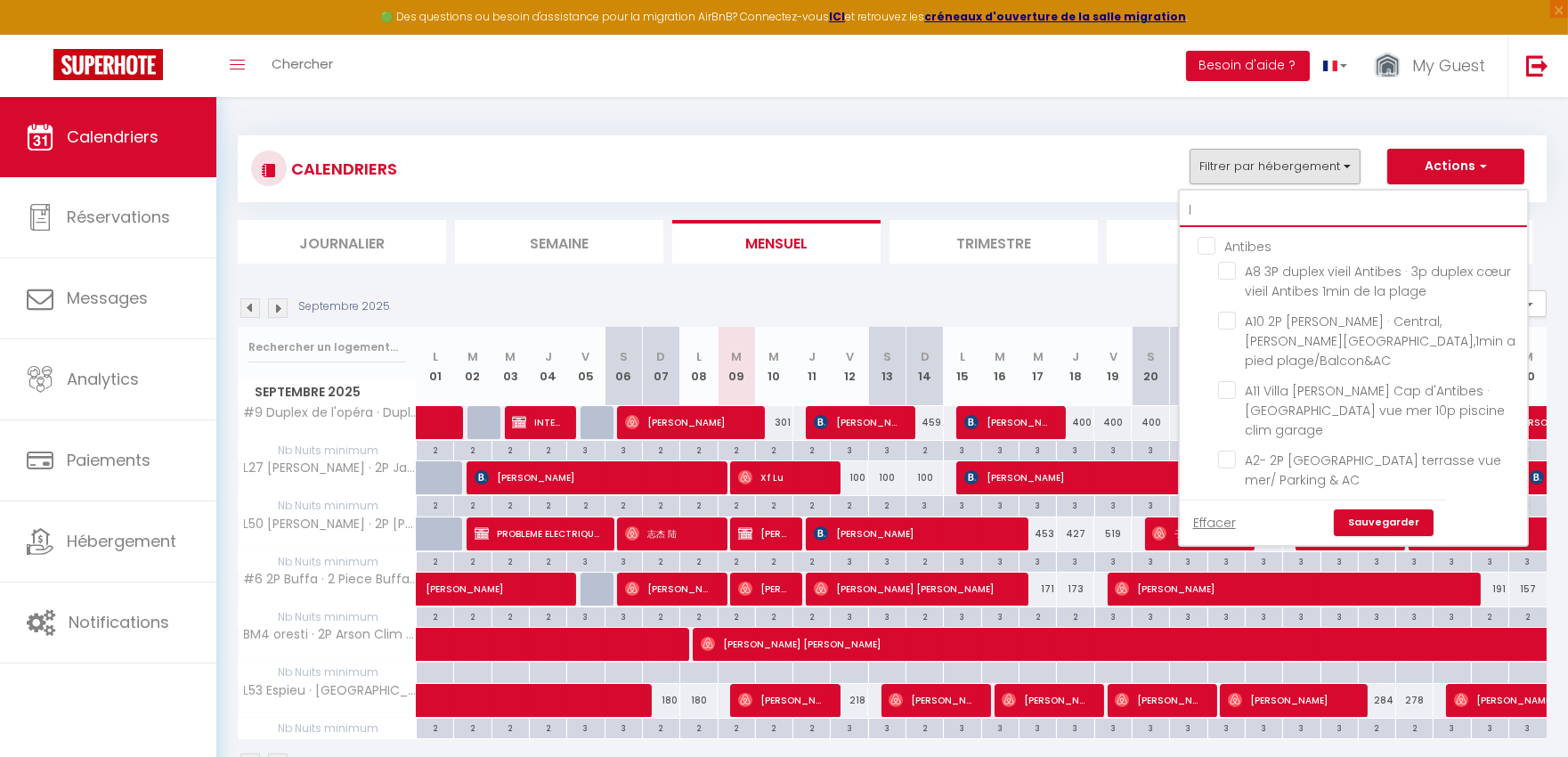
checkbox input "false"
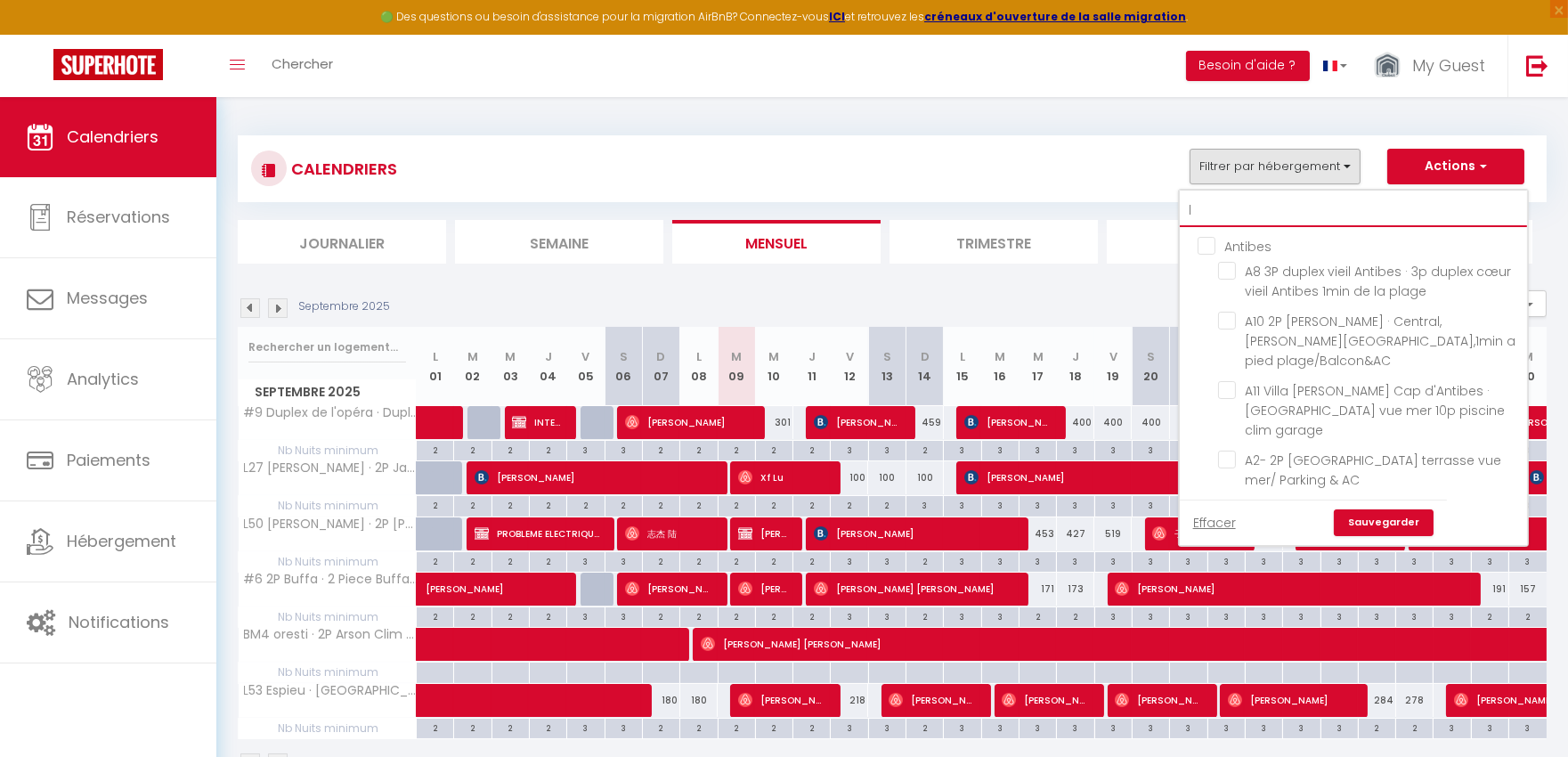
checkbox input "false"
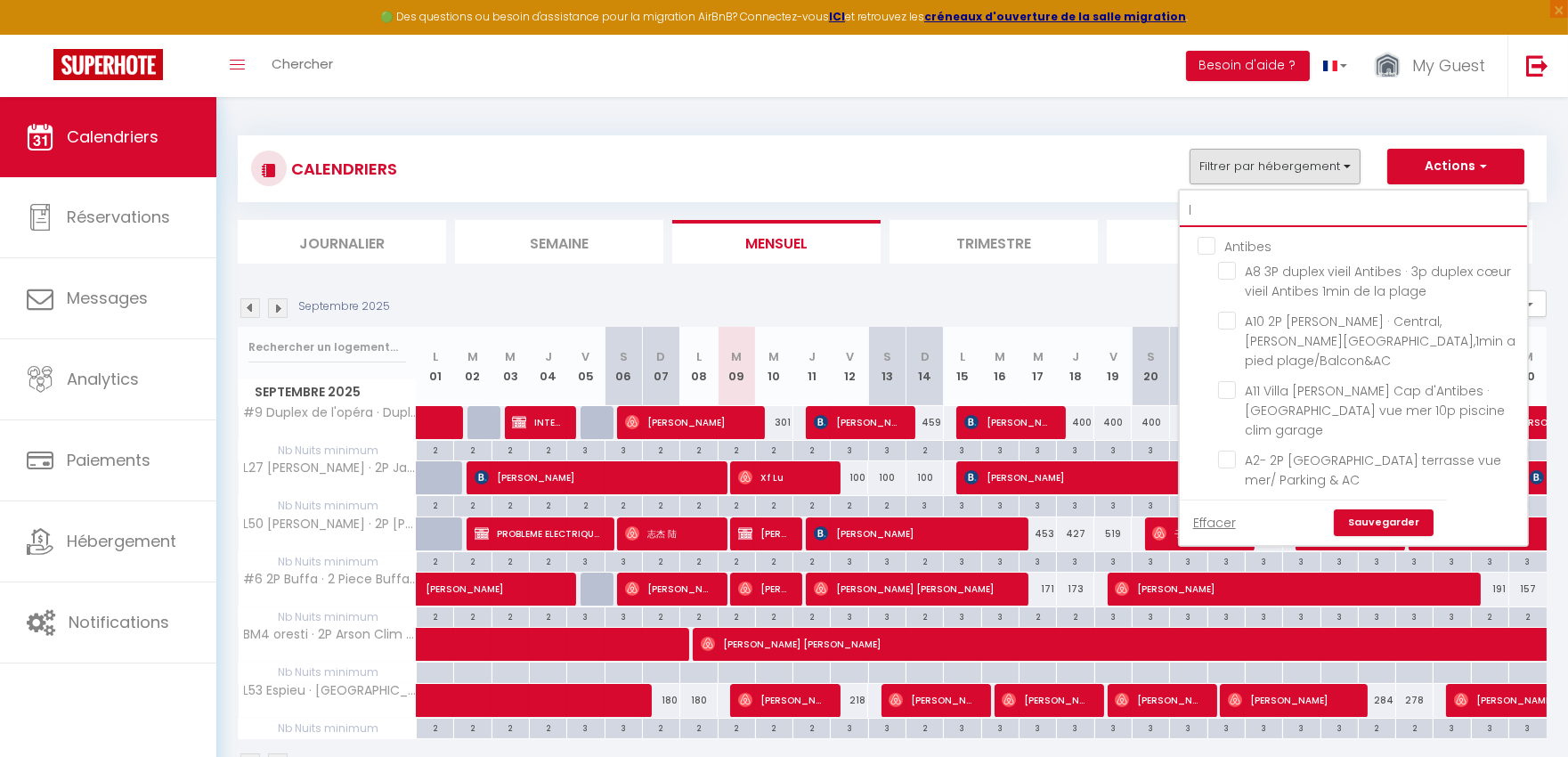
checkbox input "false"
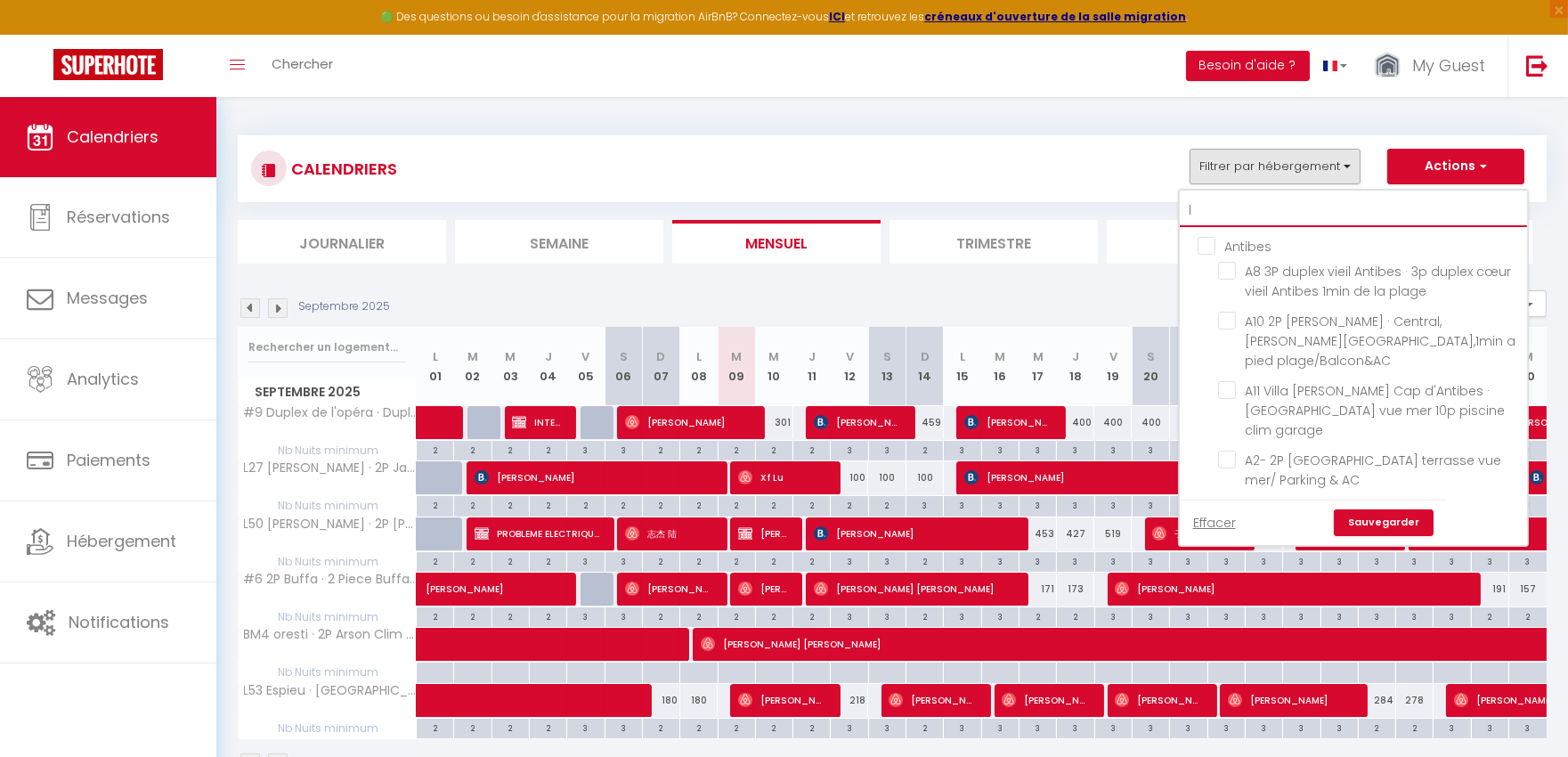
checkbox input "false"
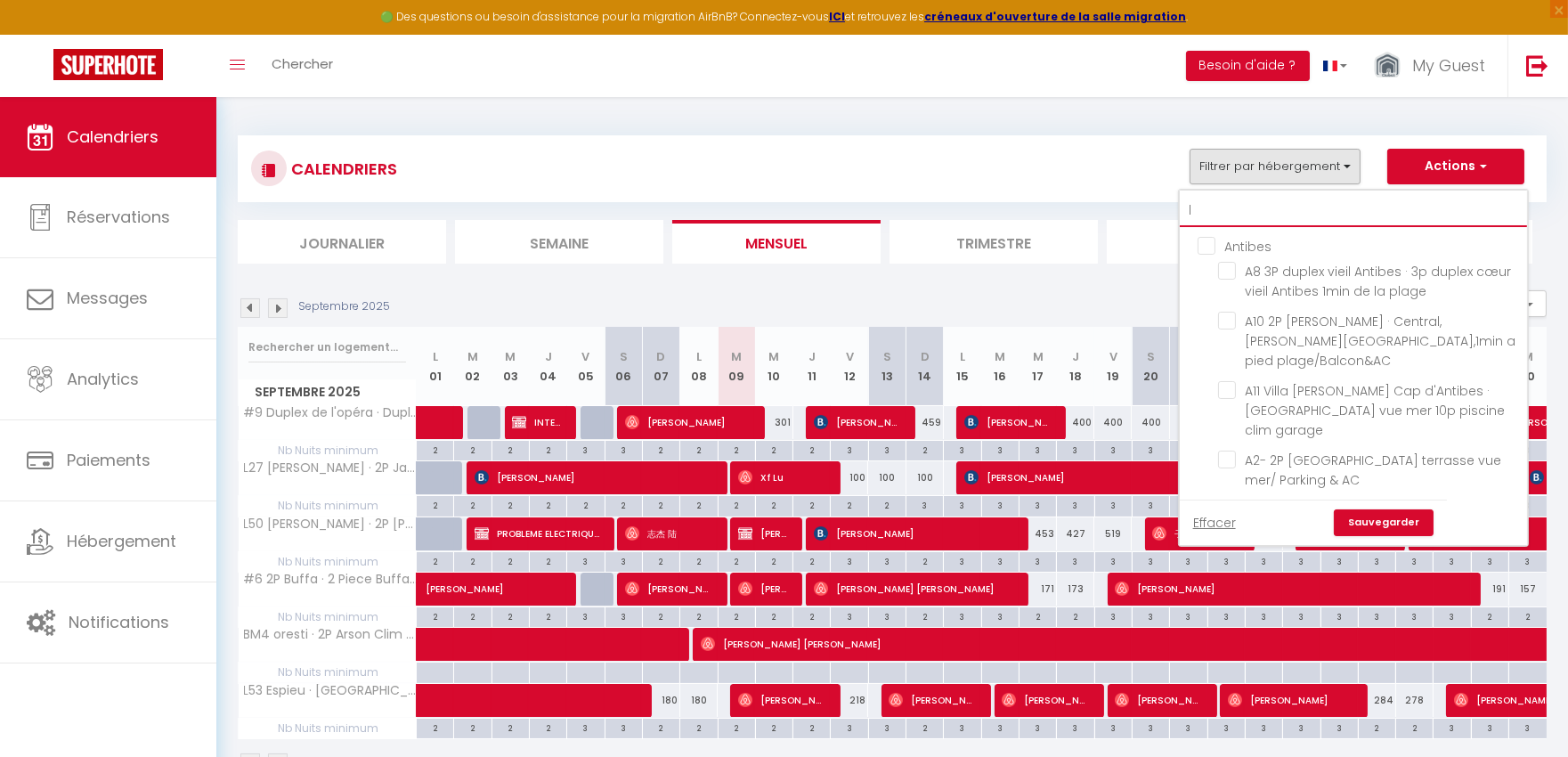
checkbox input "false"
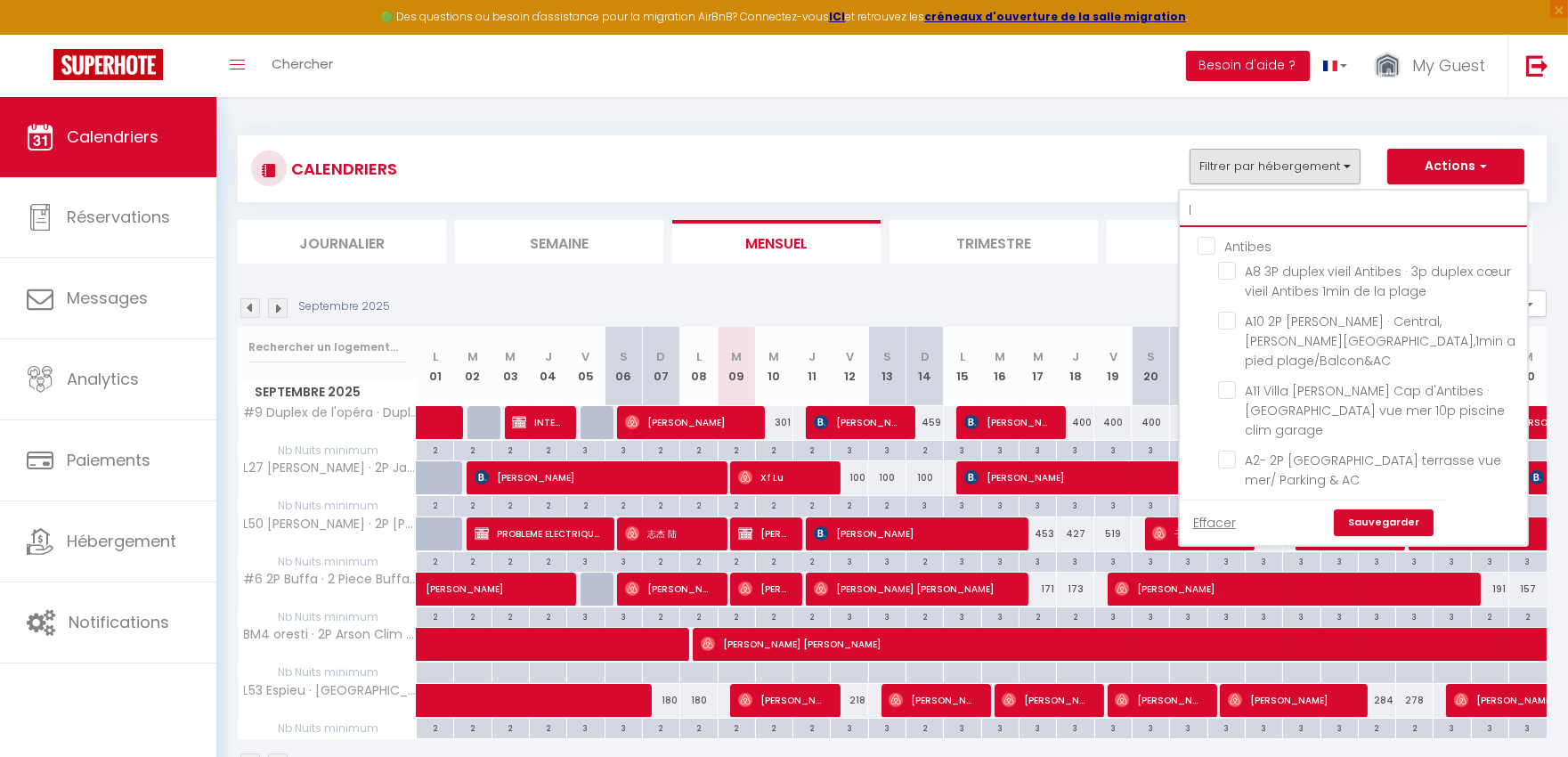
checkbox input "false"
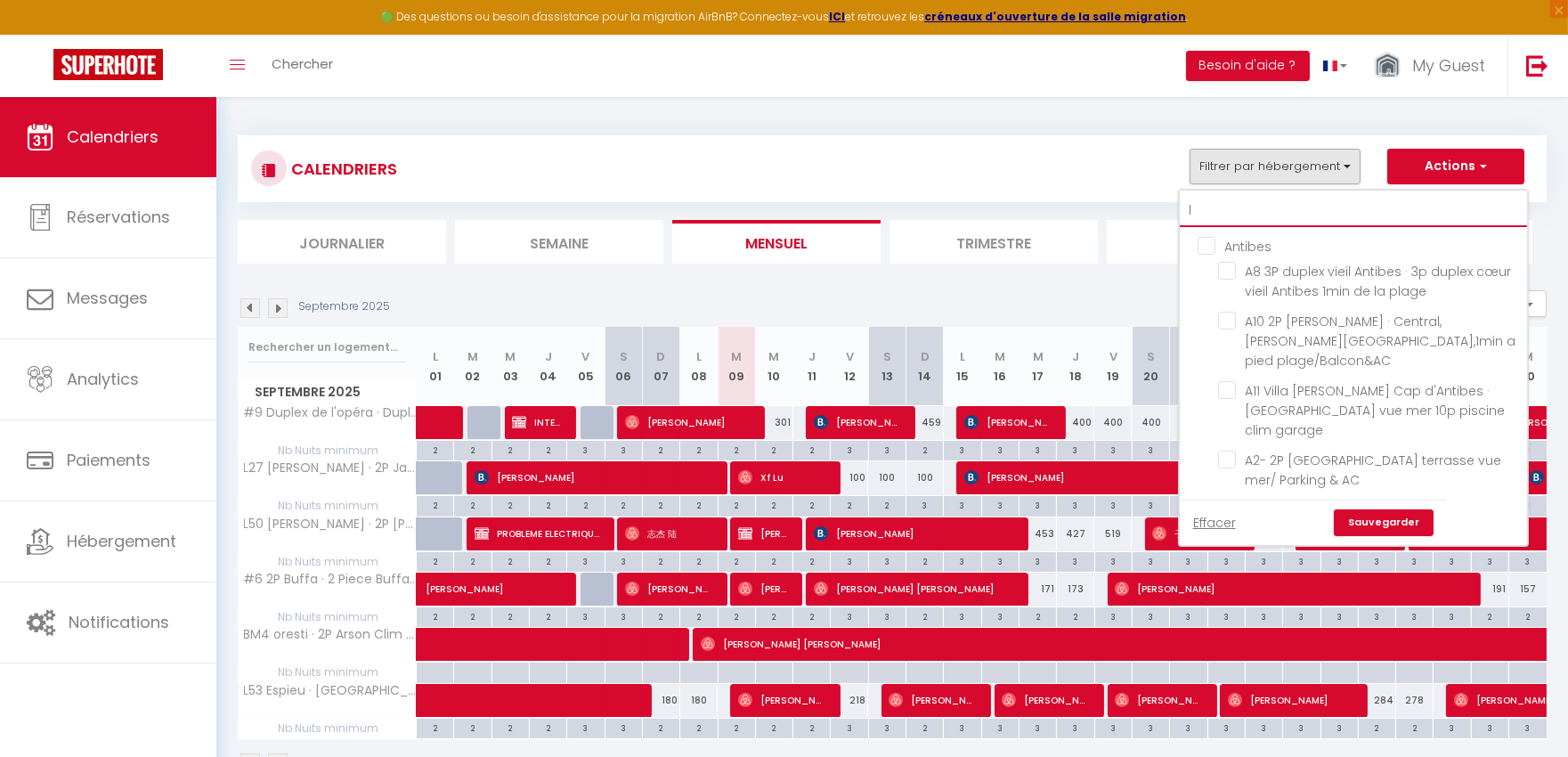
checkbox input "false"
type input "l2"
checkbox input "false"
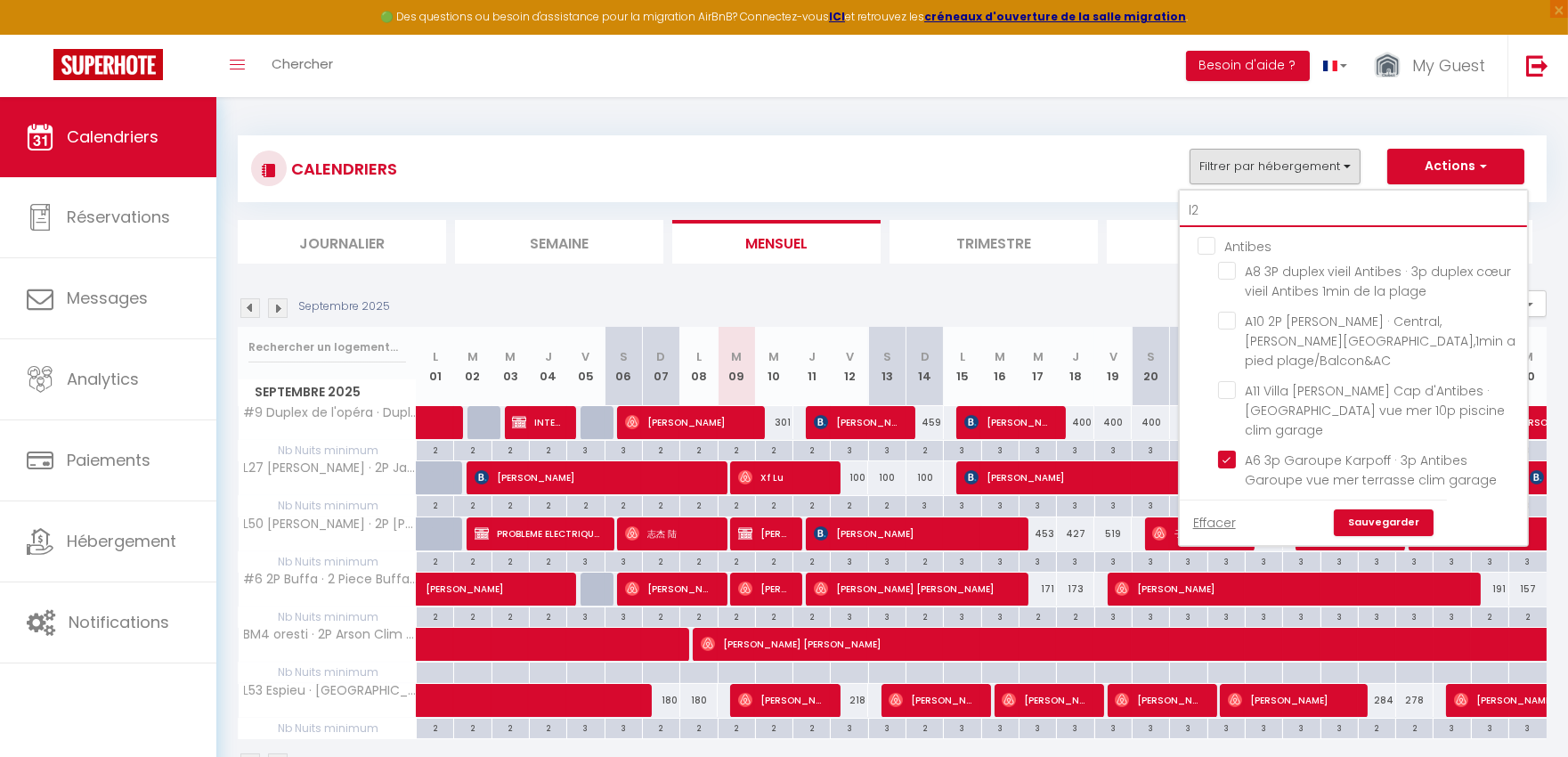
checkbox input "false"
checkbox input "true"
checkbox input "false"
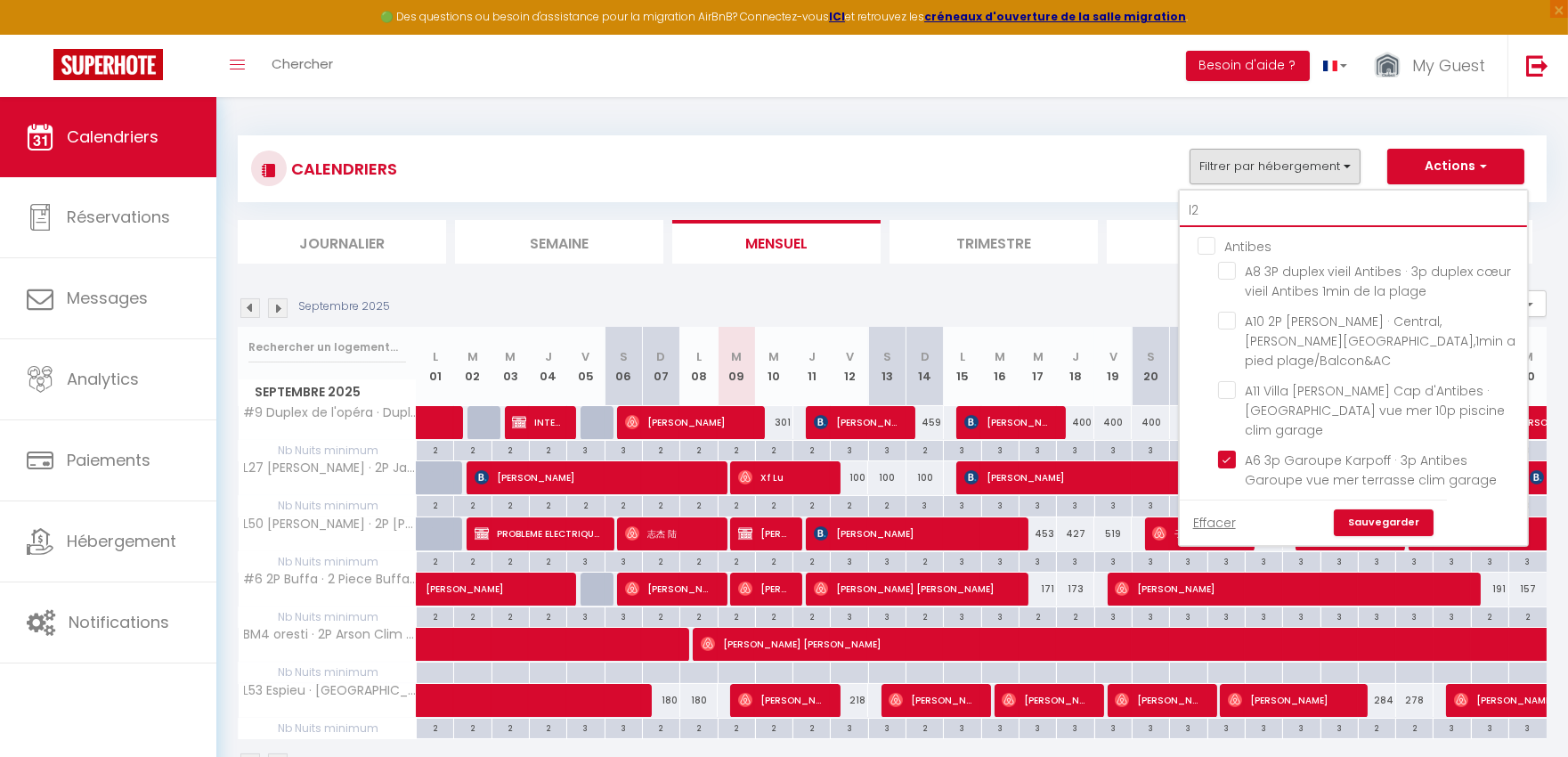
checkbox input "false"
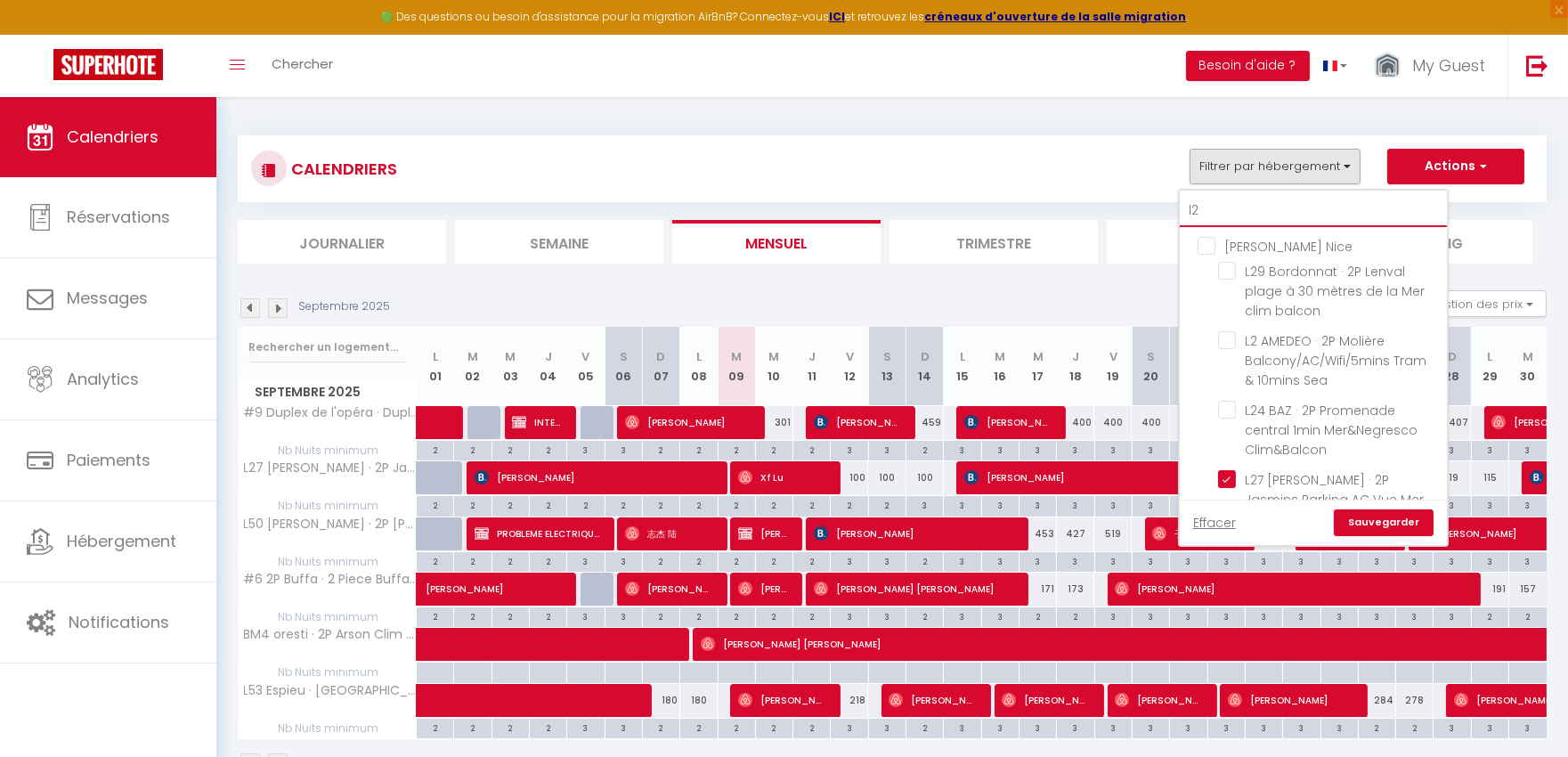
type input "l27"
checkbox input "true"
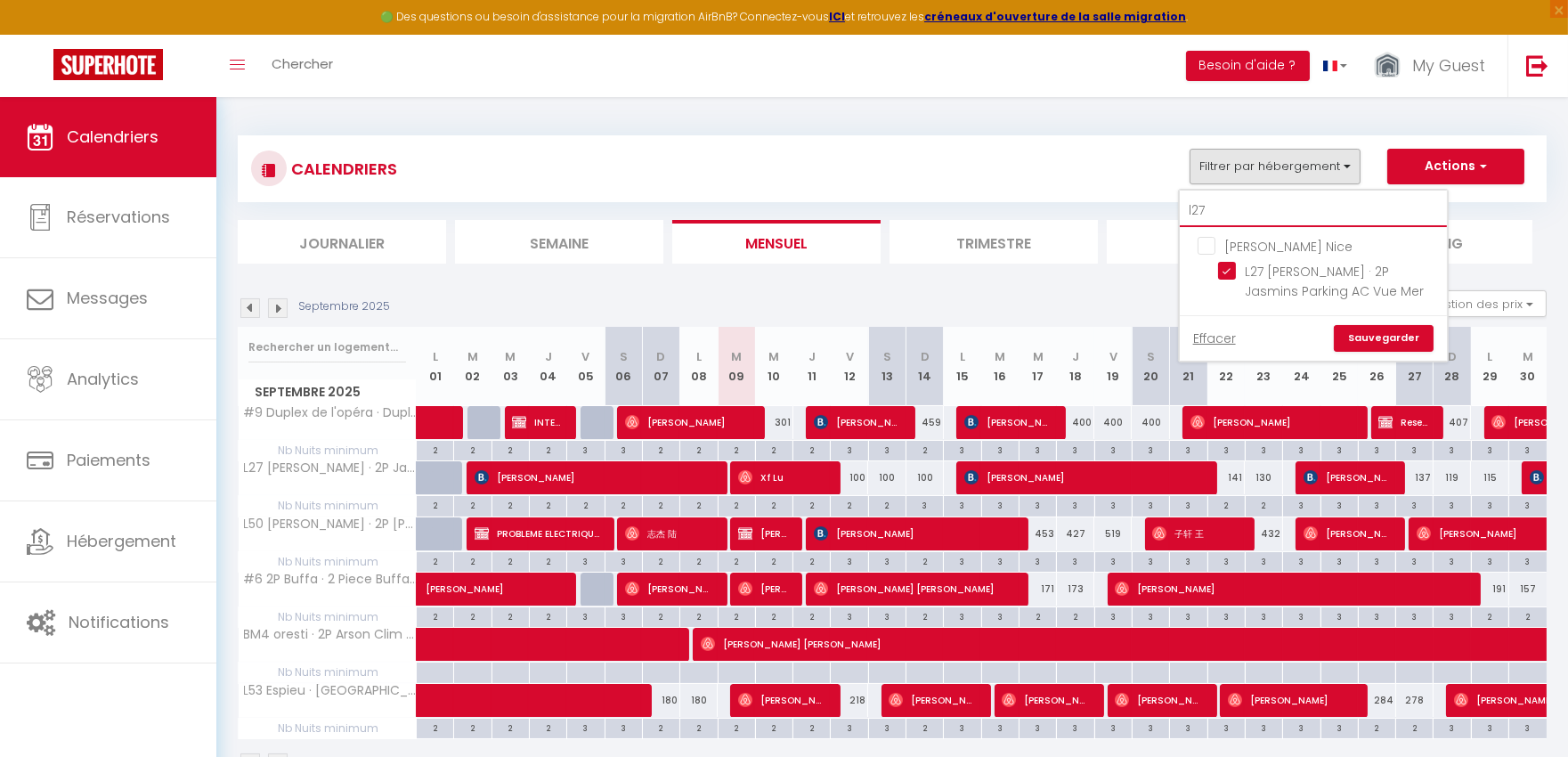
type input "l27"
click at [252, 305] on img at bounding box center [251, 309] width 20 height 20
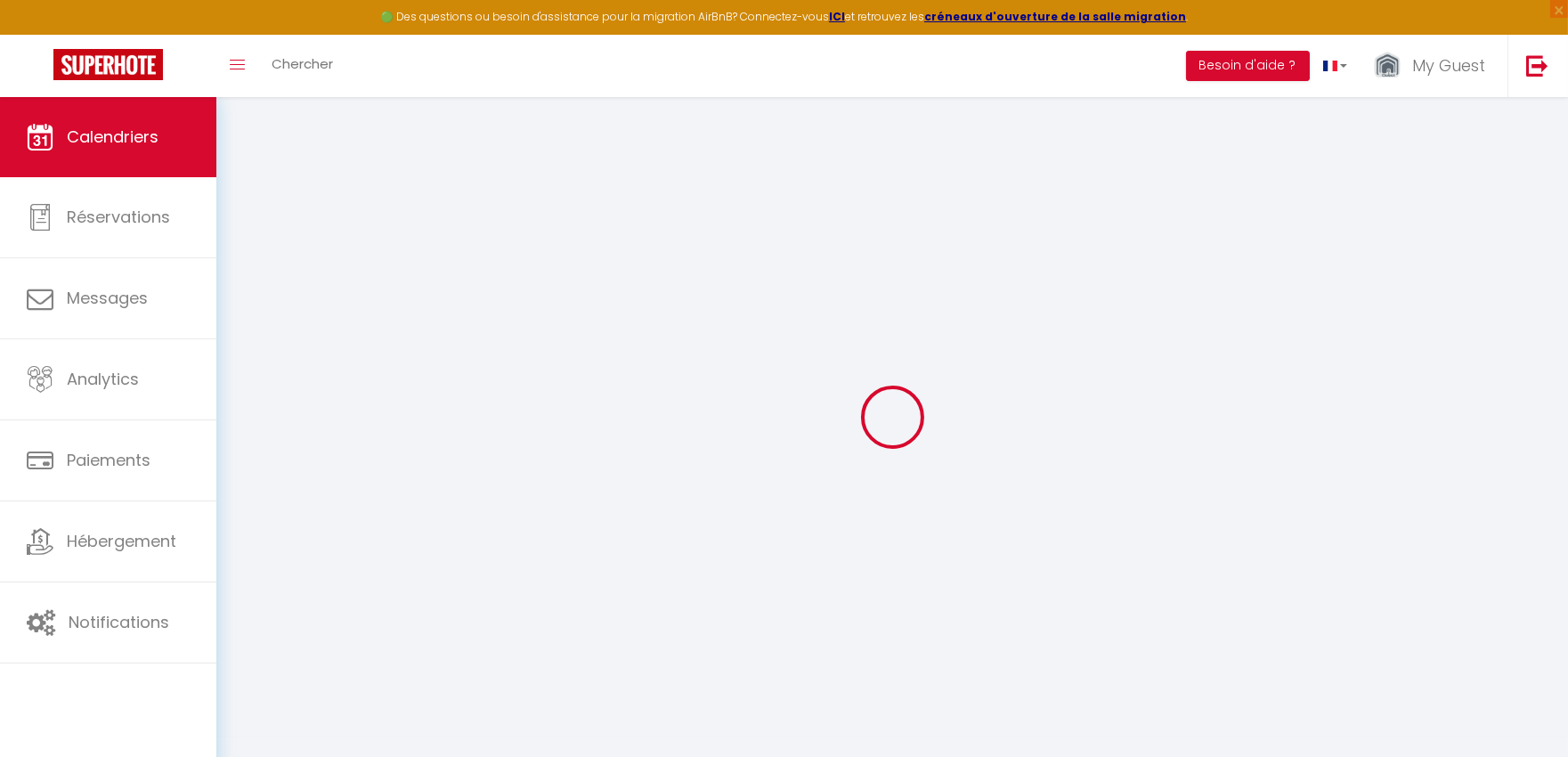
select select
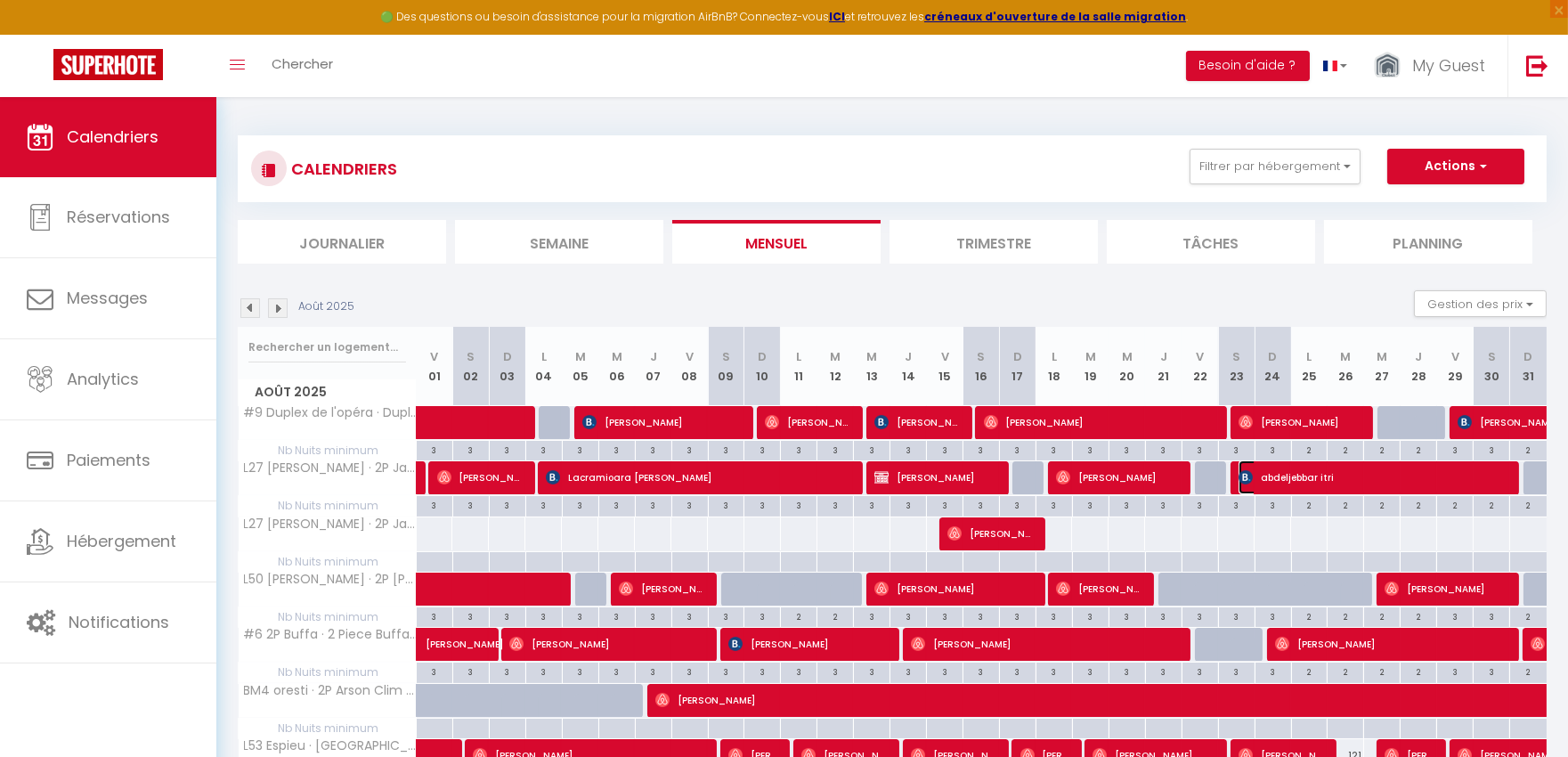
click at [1312, 478] on span "abdeljebbar itri" at bounding box center [1372, 478] width 268 height 34
select select "OK"
select select "KO"
select select "0"
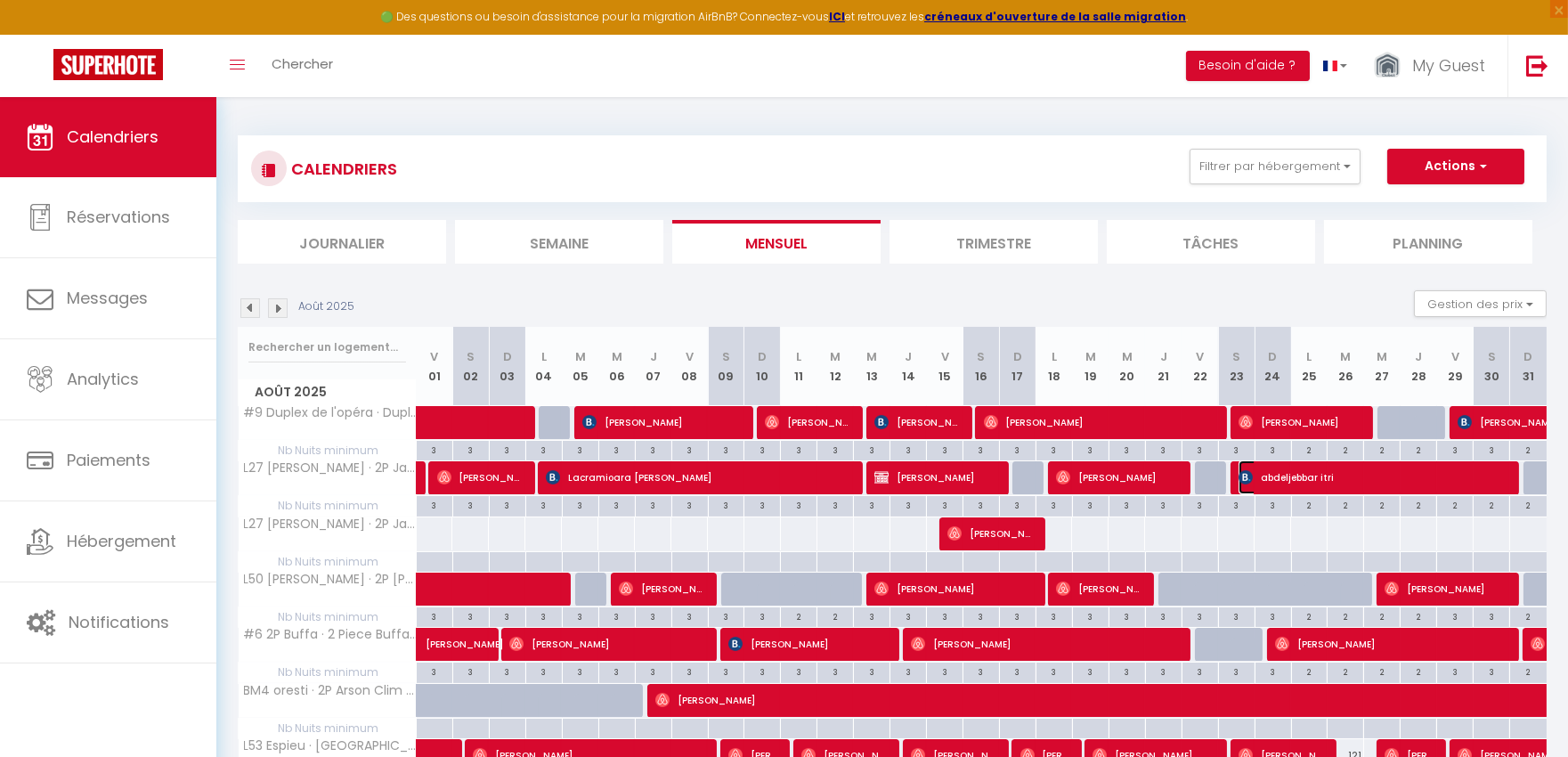
select select "1"
select select
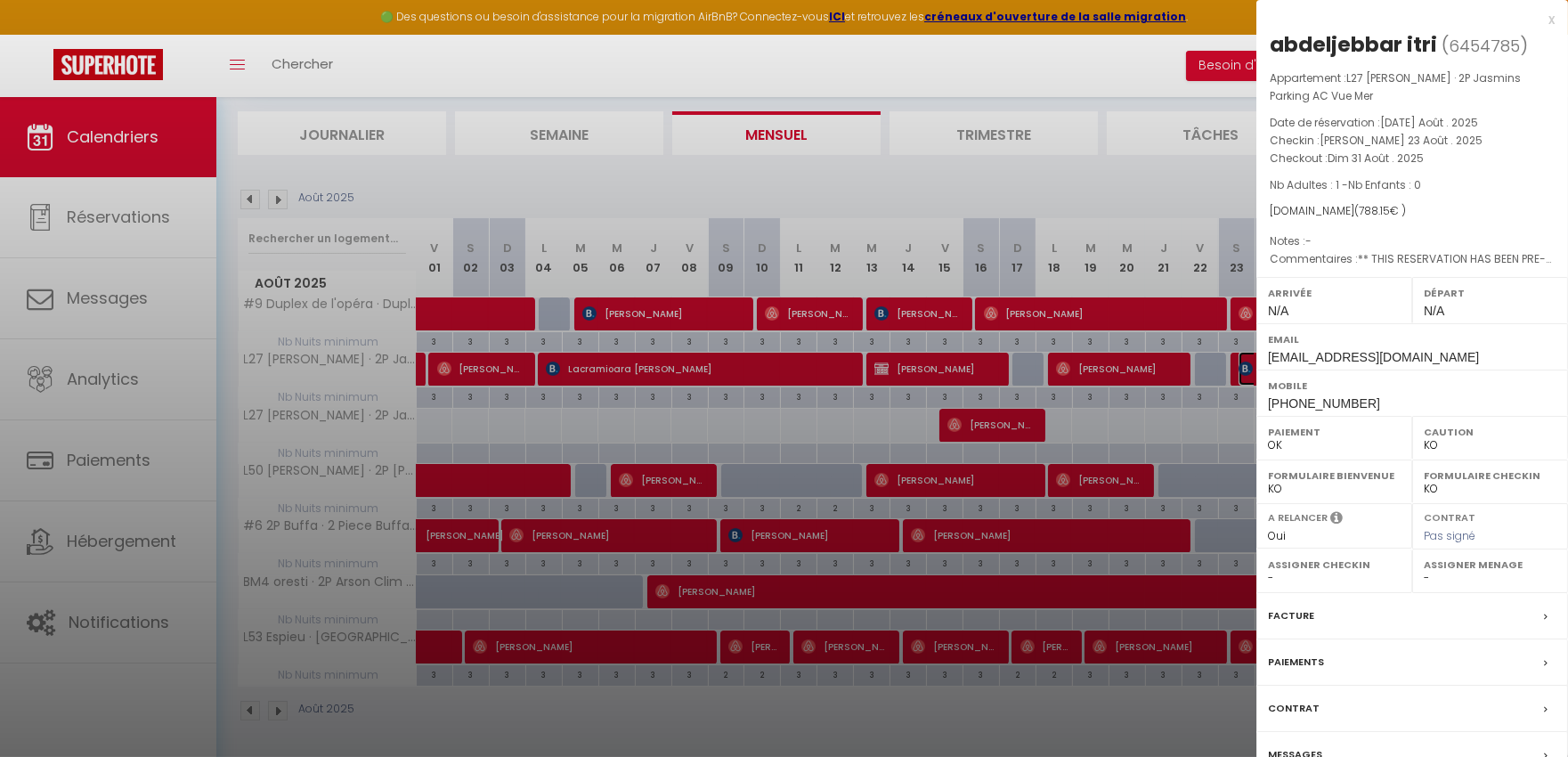
scroll to position [113, 0]
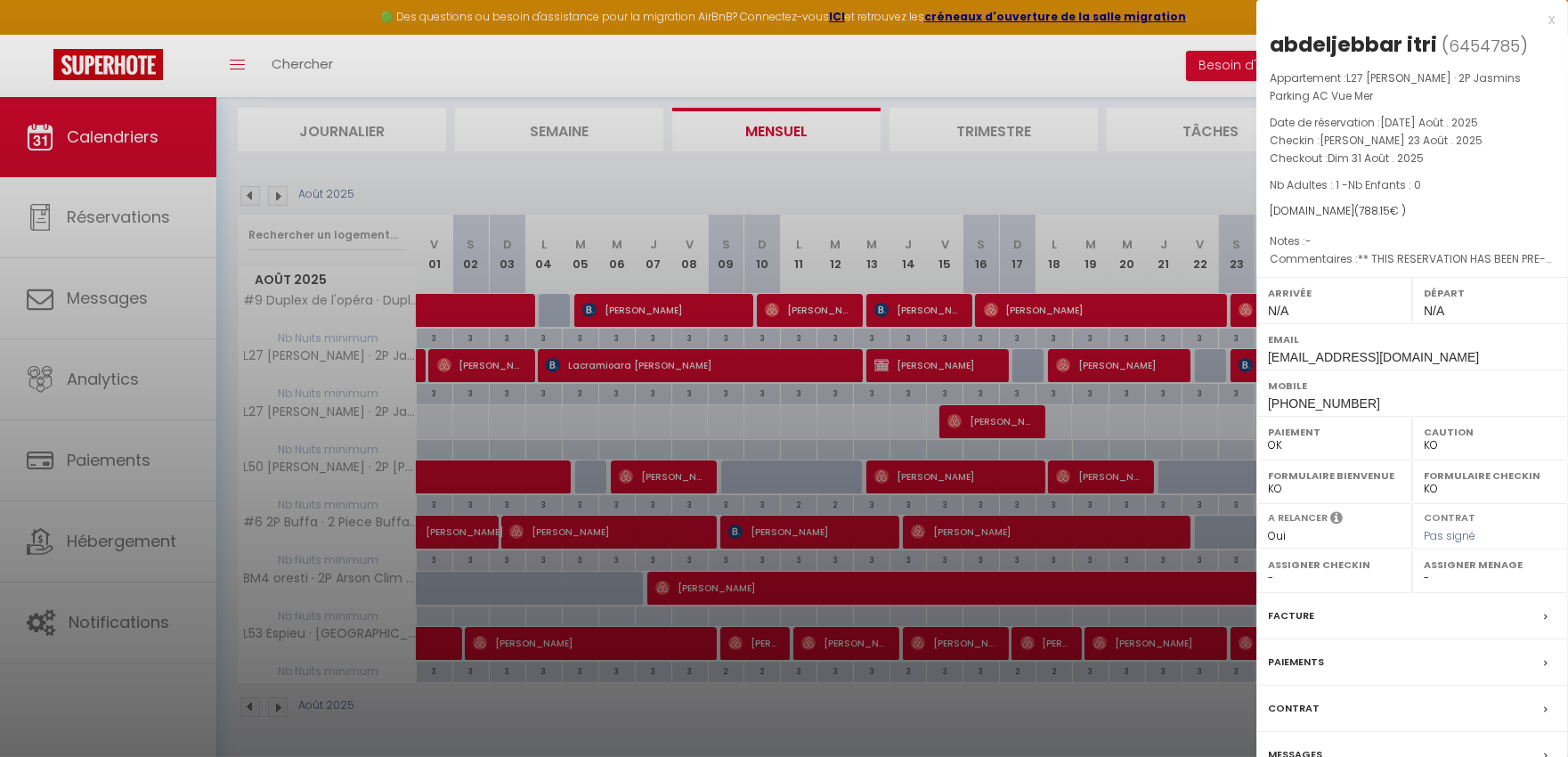
click at [1302, 747] on label "Messages" at bounding box center [1295, 755] width 55 height 19
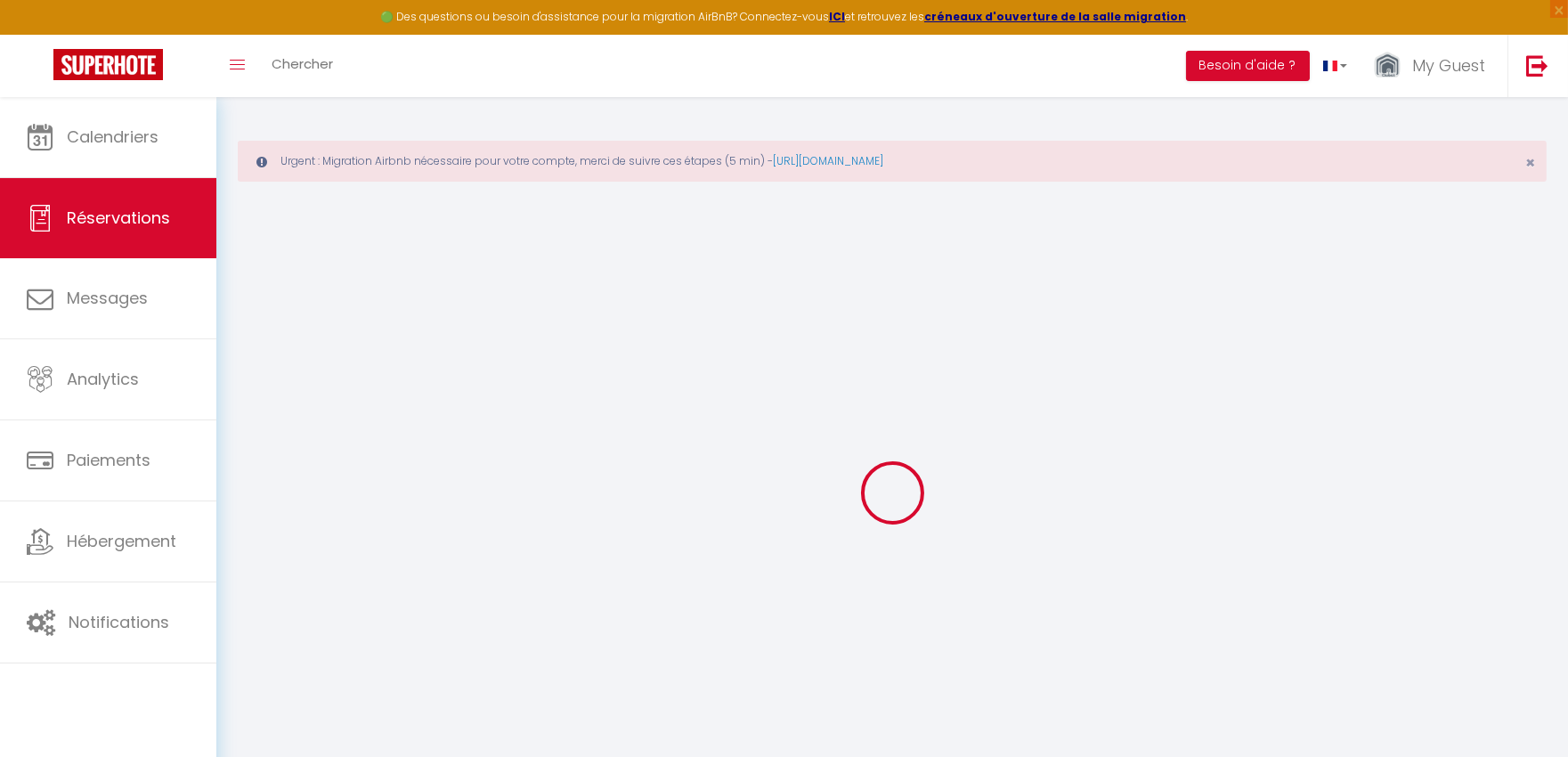
type input "abdeljebbar"
type input "itri"
type input "aitri.243445@guest.booking.com"
type input "+212673529025"
select select "MA"
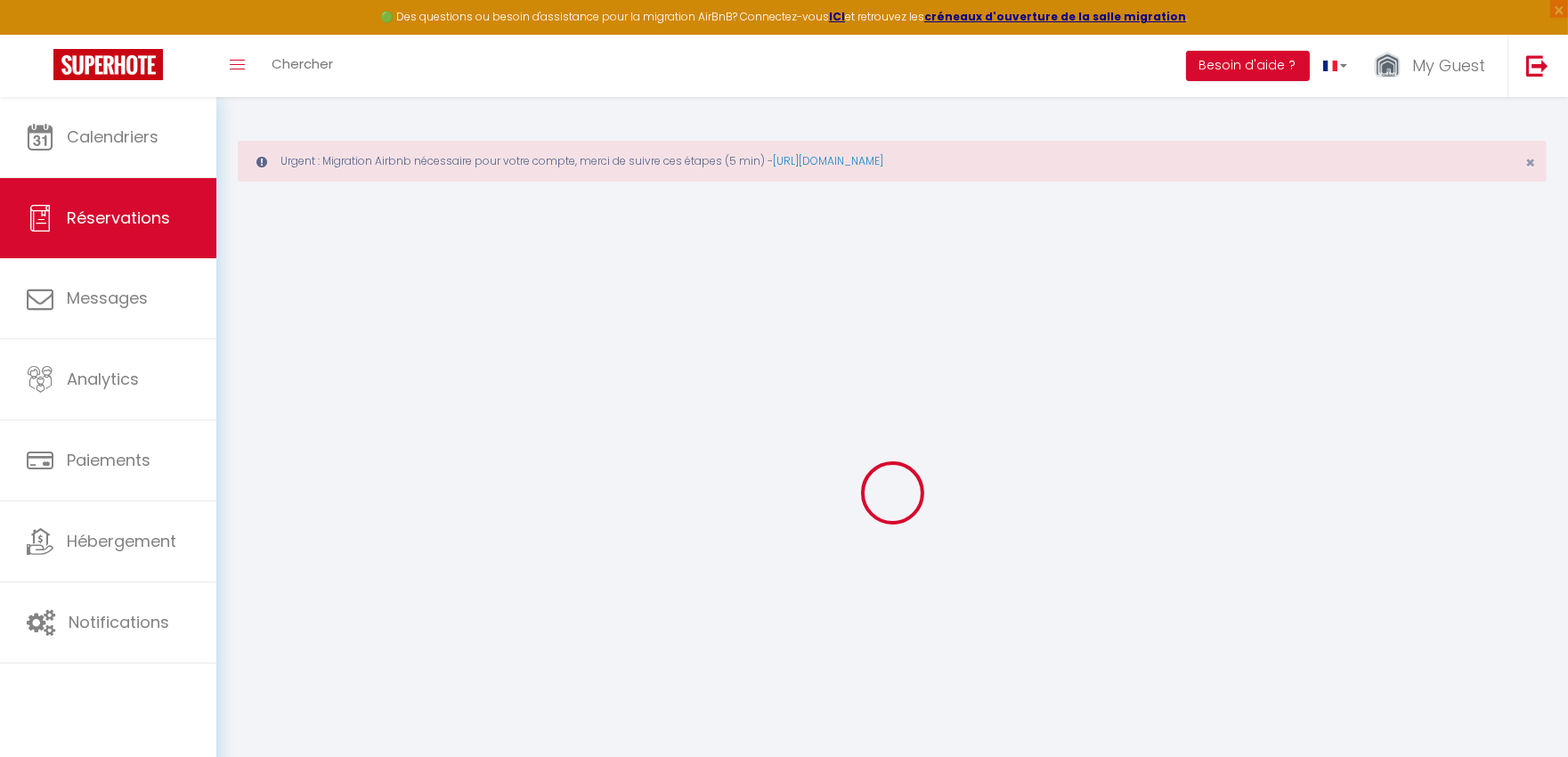
type input "126.93"
type input "11.03"
select select "8946"
select select "1"
select select
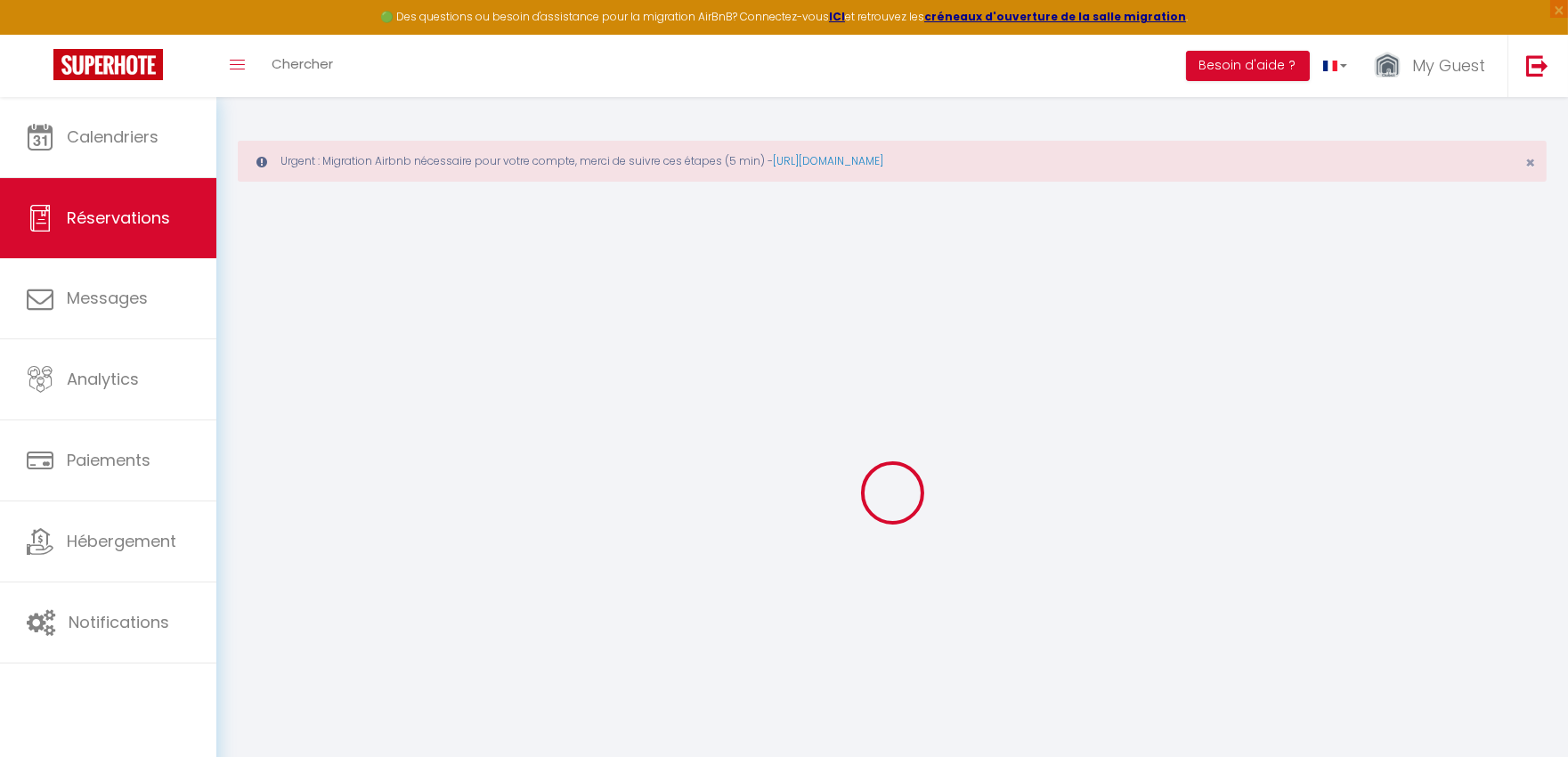
select select
type input "1"
select select "12"
select select
select select "2"
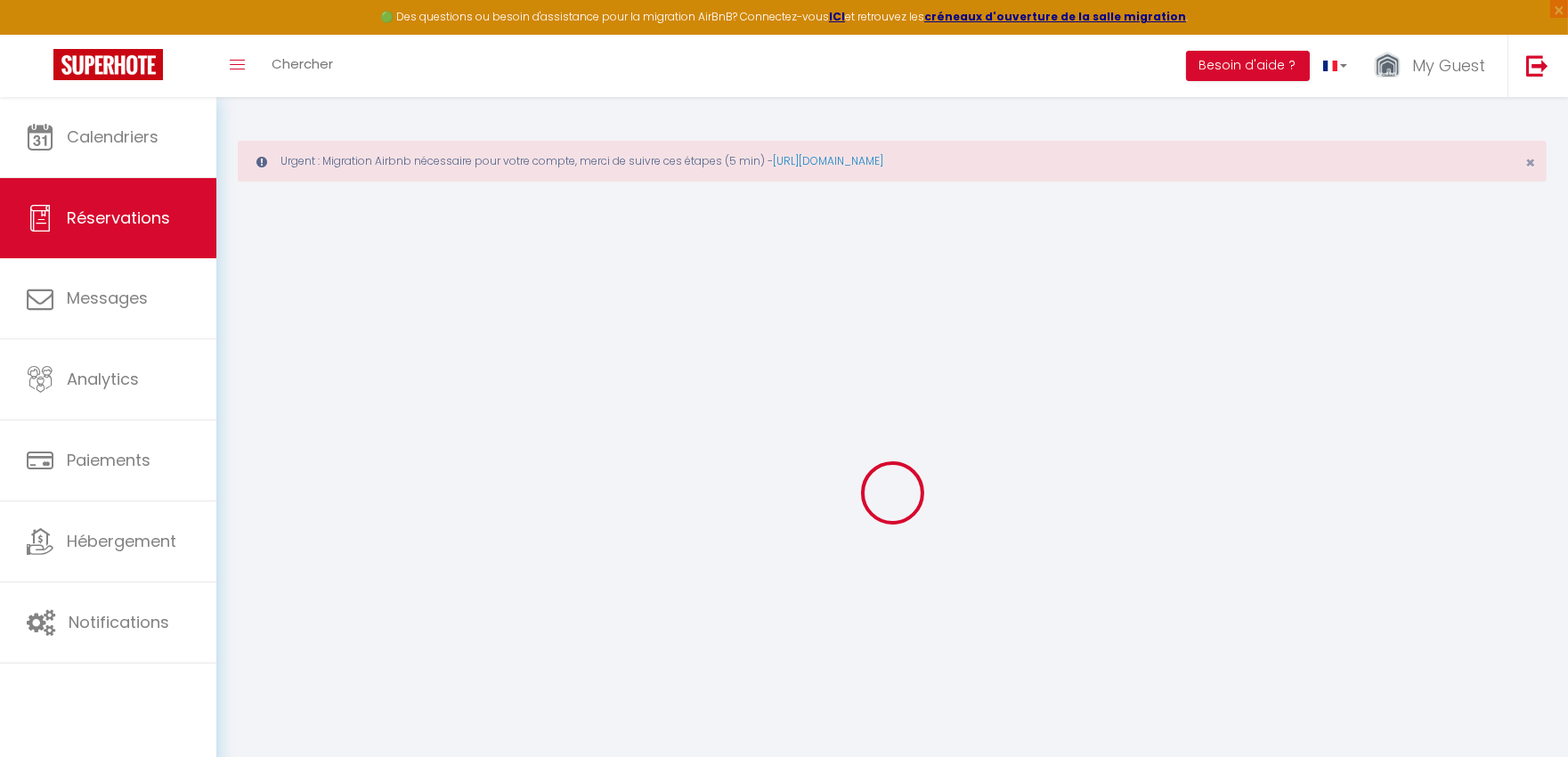
type input "65"
type input "0"
select select
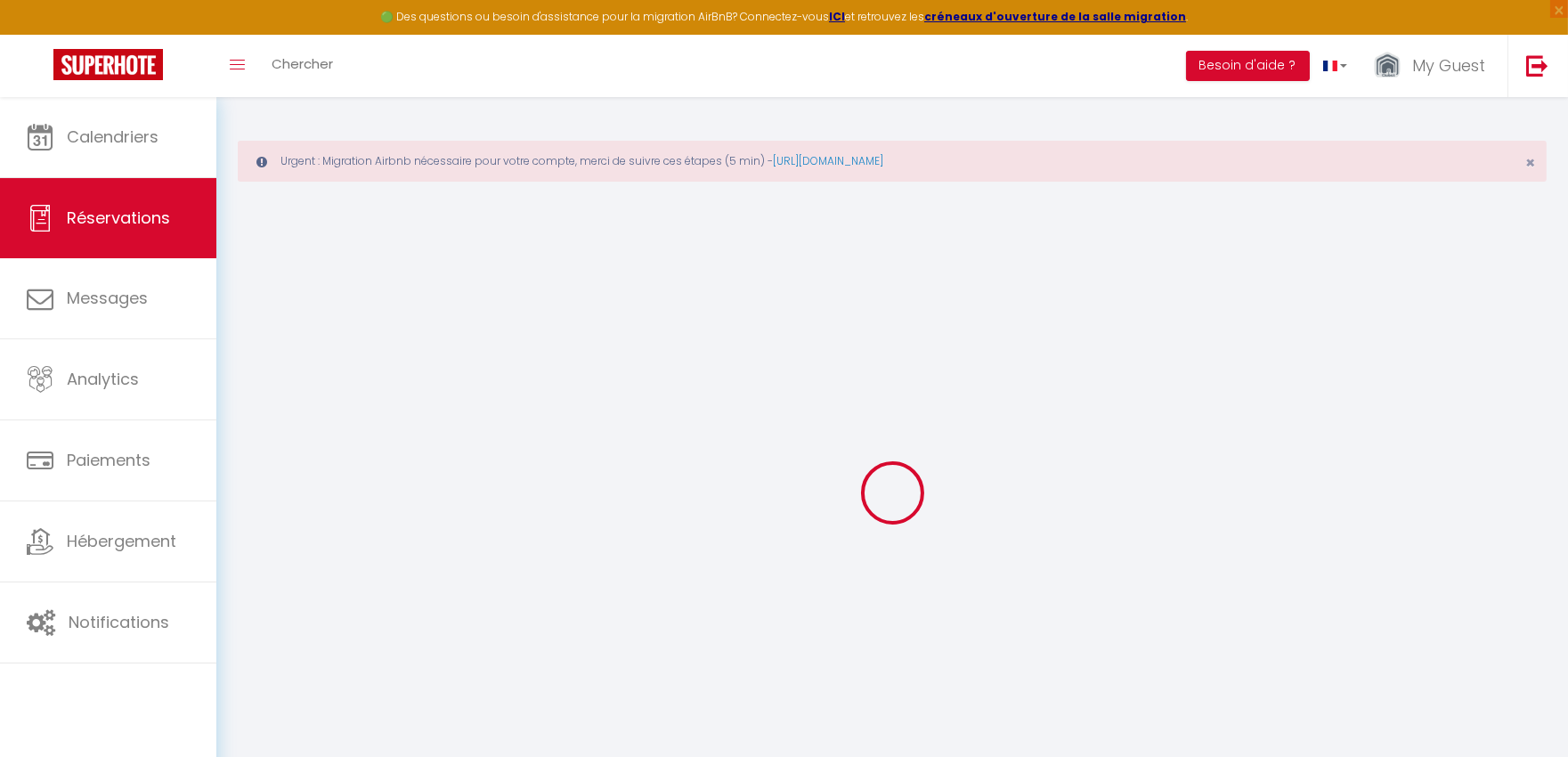
select select "14"
select select
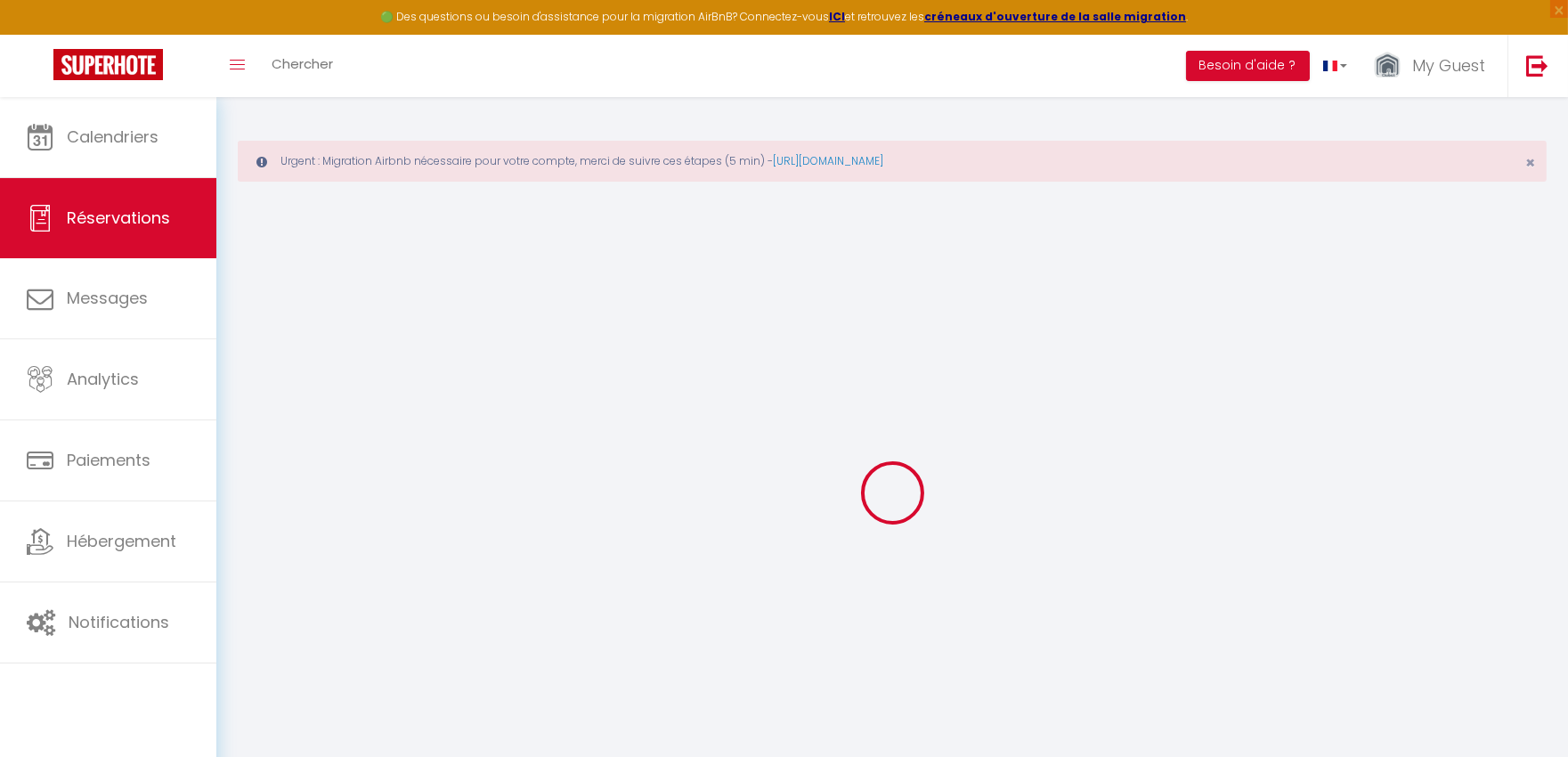
type textarea "** THIS RESERVATION HAS BEEN PRE-PAID ** Approximate time of arrival: between 2…"
type input "65"
type input "41.52"
select select
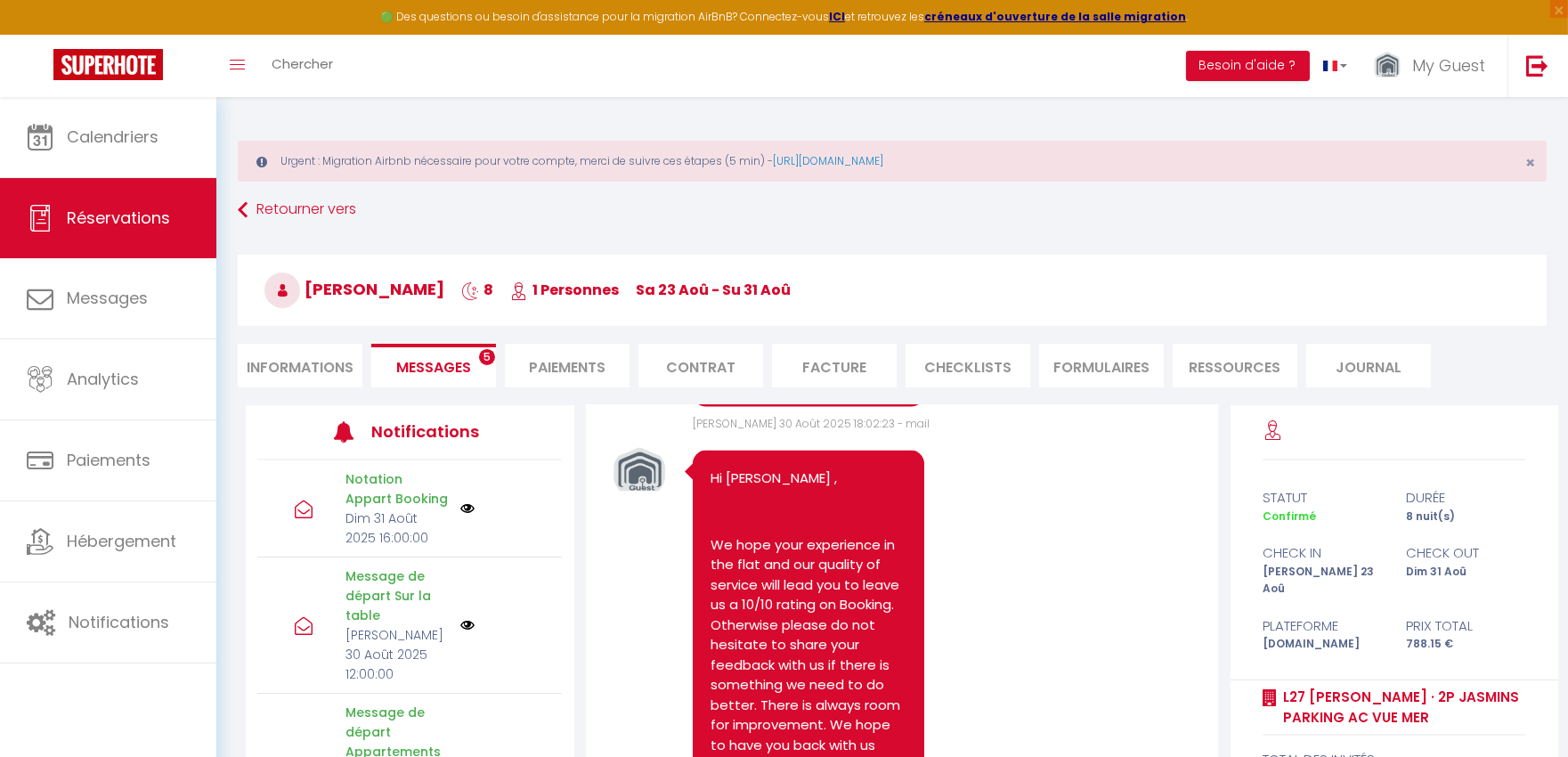
select select
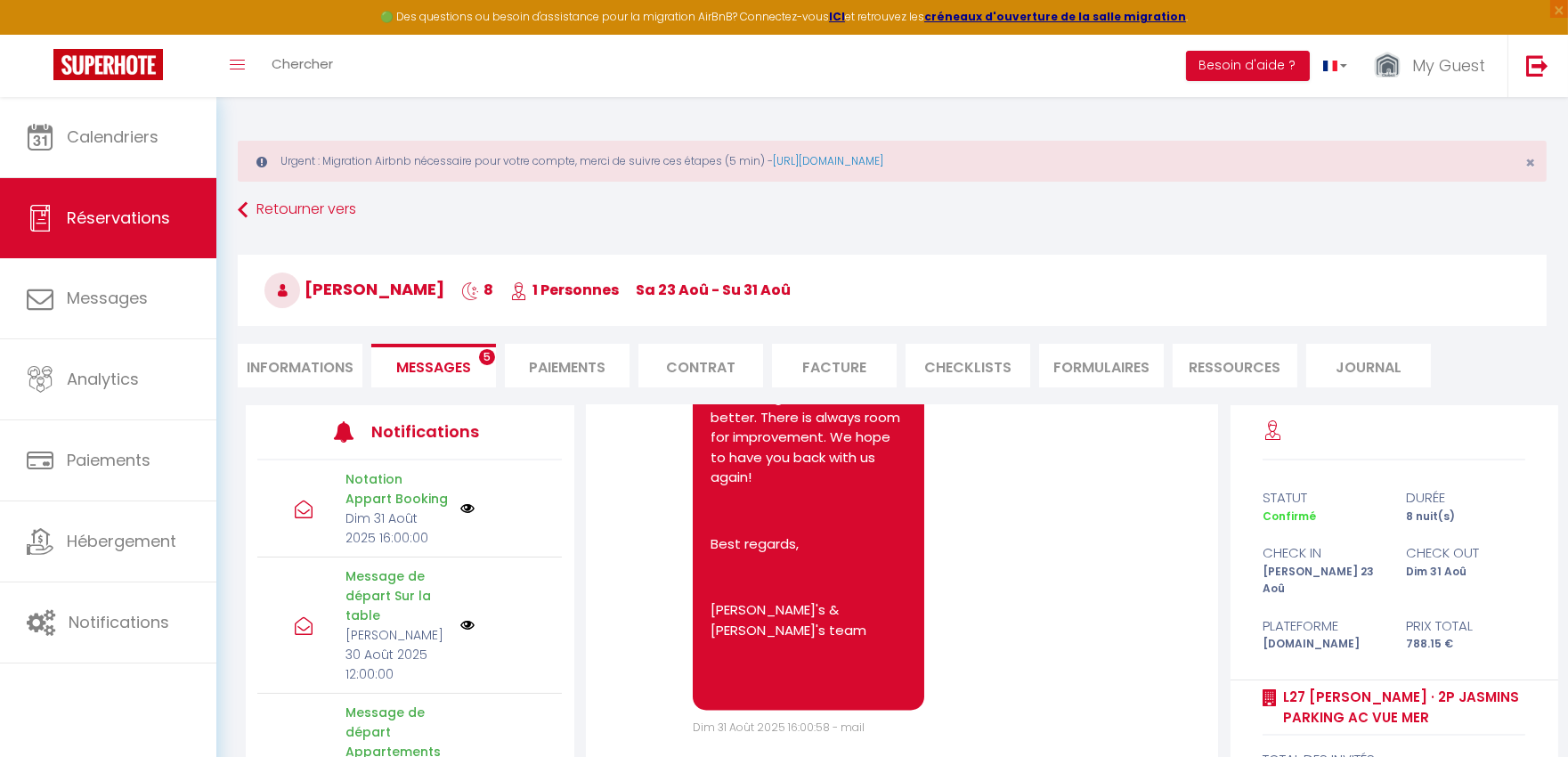
select select
click at [278, 351] on li "Informations" at bounding box center [300, 366] width 124 height 44
select select
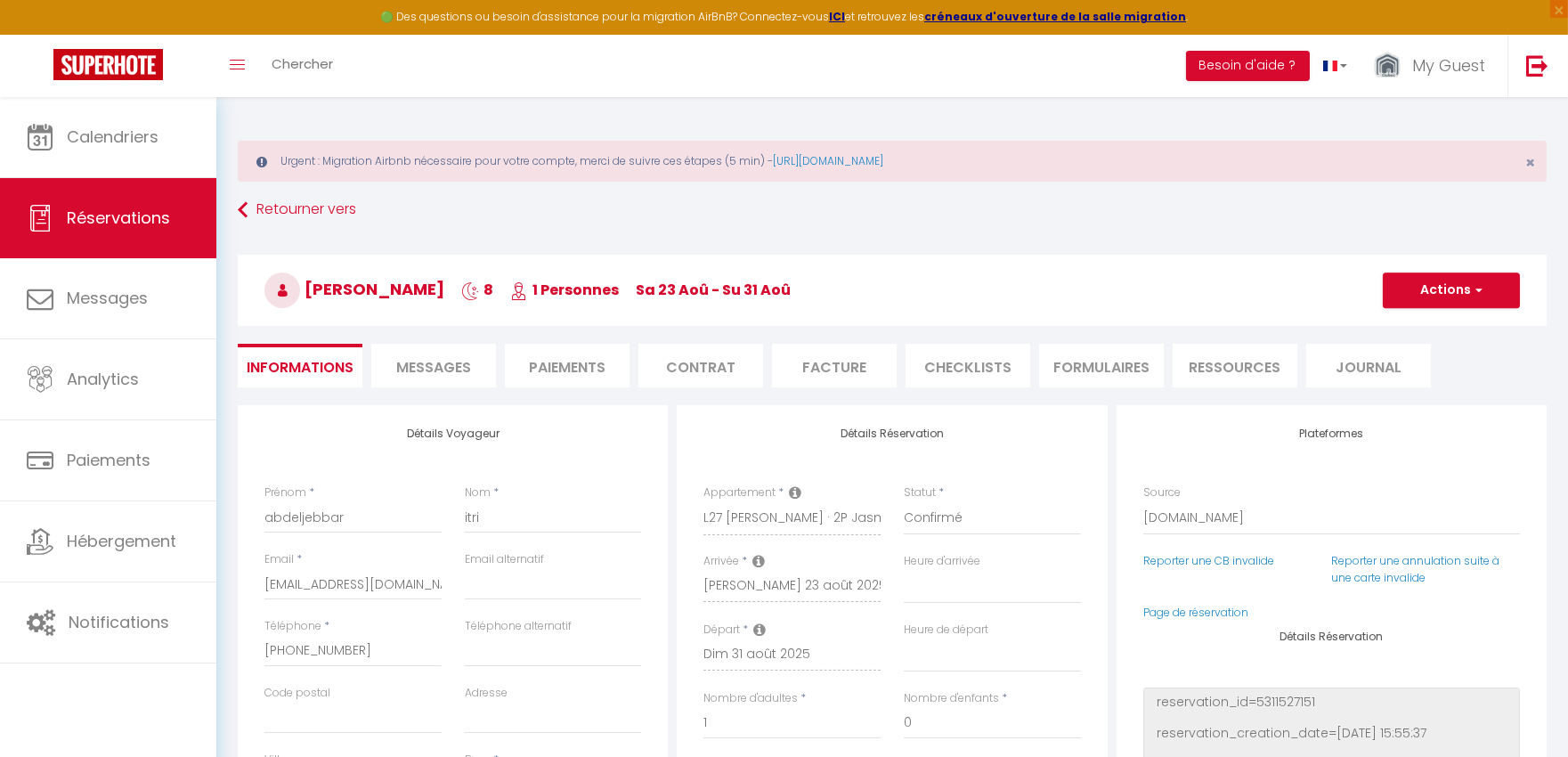
click at [816, 368] on li "Facture" at bounding box center [834, 366] width 124 height 44
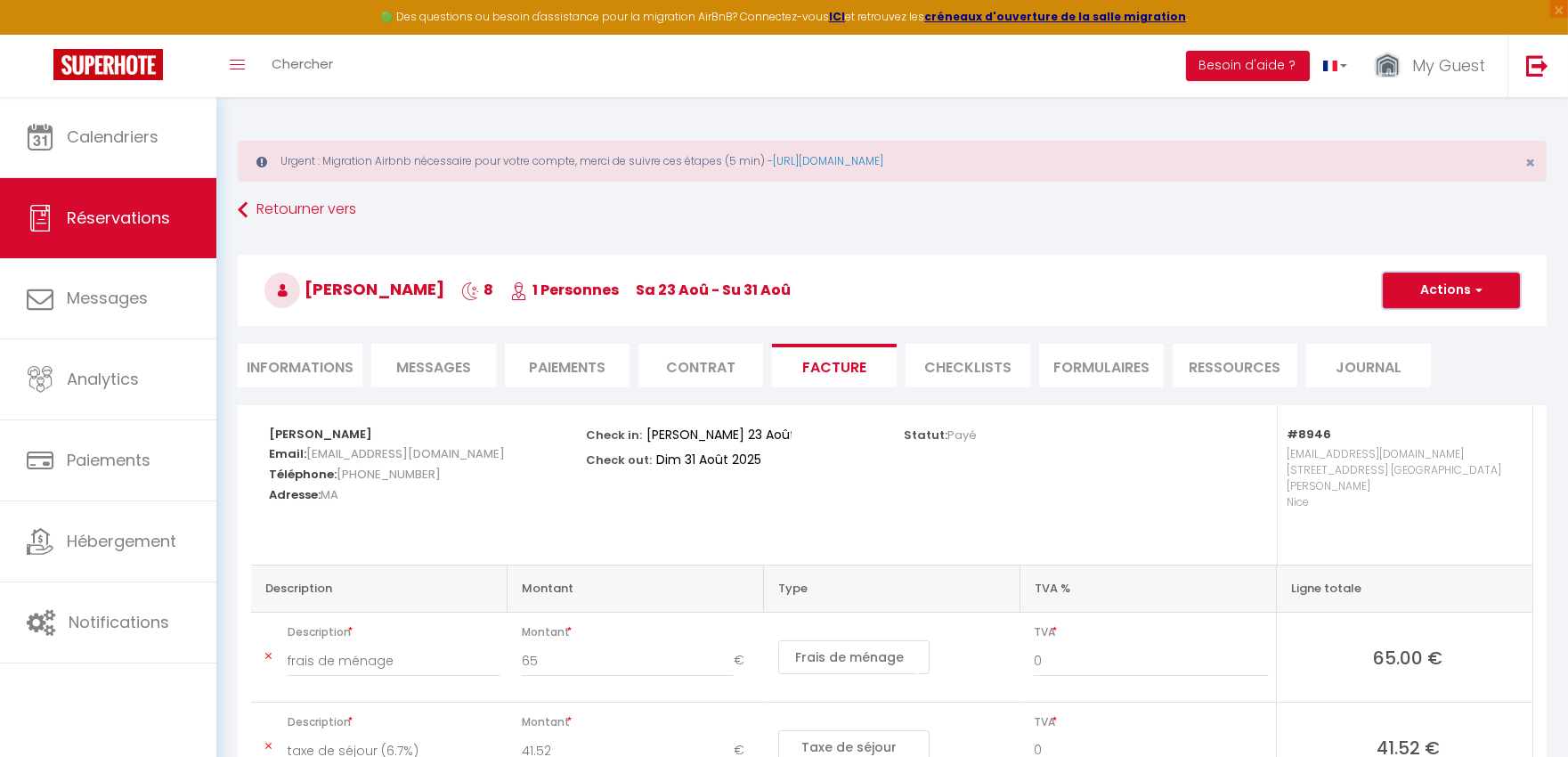
click at [1428, 281] on button "Actions" at bounding box center [1452, 291] width 137 height 36
click at [1438, 377] on link "Envoyer la facture" at bounding box center [1439, 376] width 149 height 23
type input "aitri.243445@guest.booking.com"
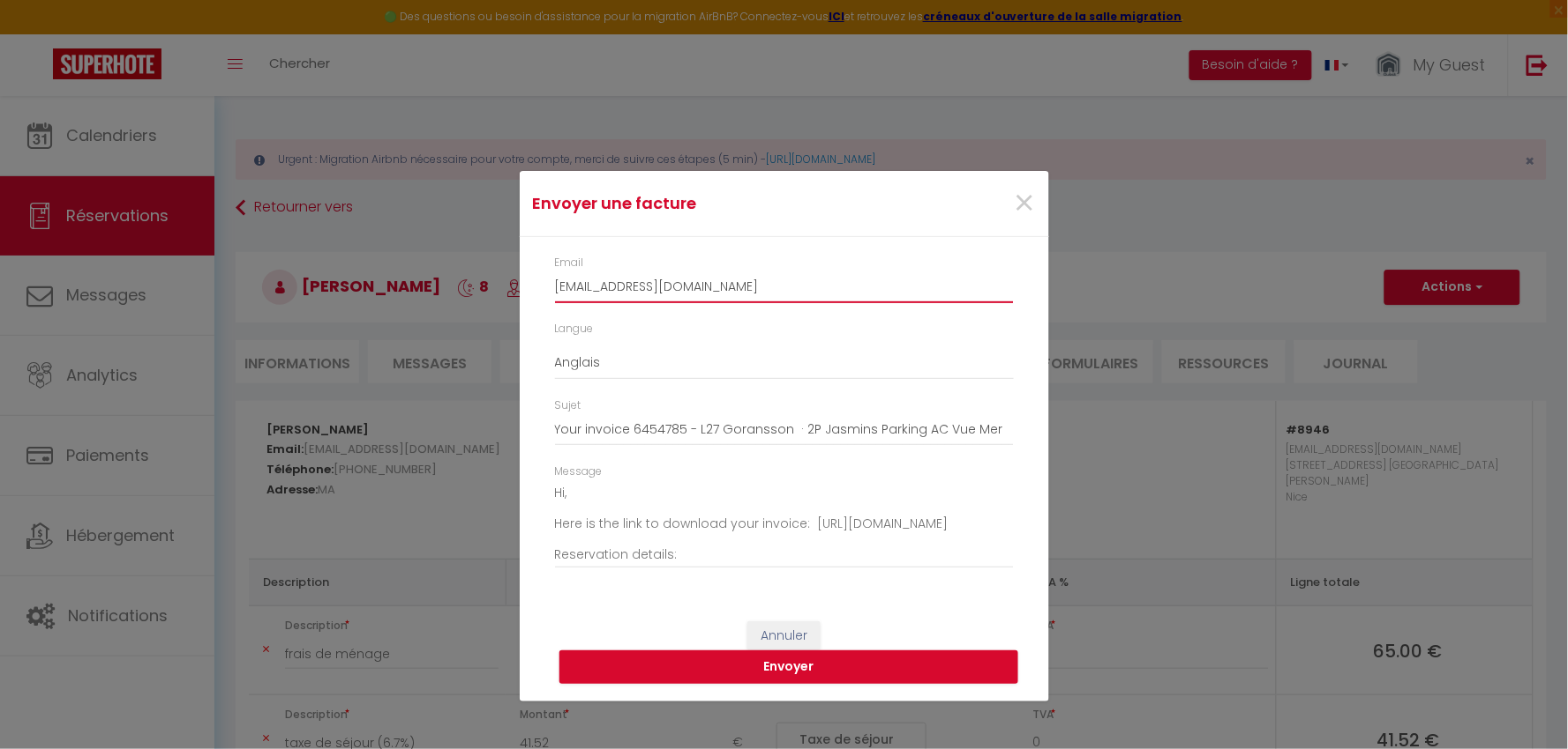
click at [632, 282] on input "aitri.243445@guest.booking.com" at bounding box center [784, 288] width 459 height 32
click at [631, 283] on input "aitri.243445@guest.booking.com" at bounding box center [784, 288] width 459 height 32
paste input "bdeljebbar.itri@gmail"
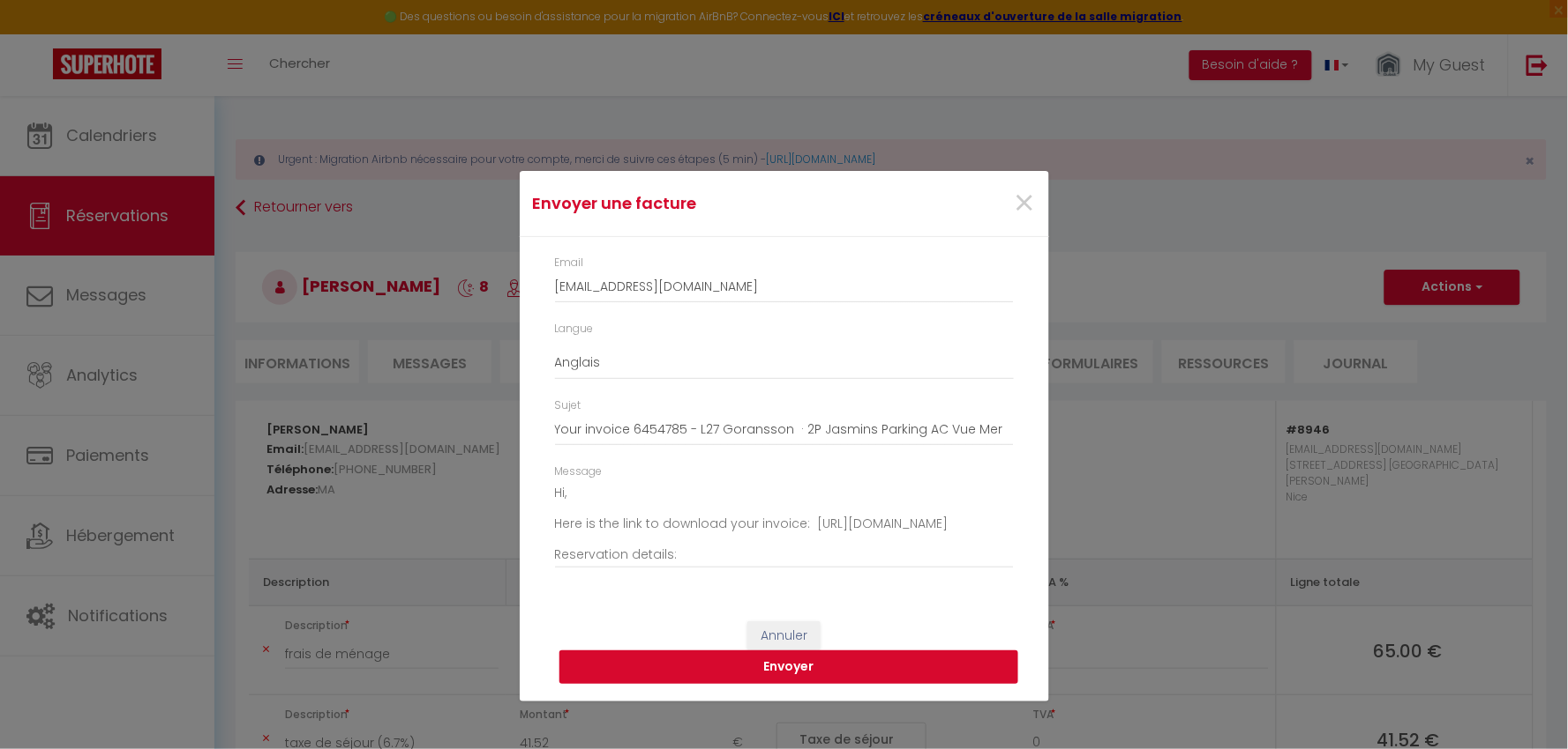
click at [697, 661] on button "Envoyer" at bounding box center [788, 667] width 459 height 34
